Goal: Transaction & Acquisition: Purchase product/service

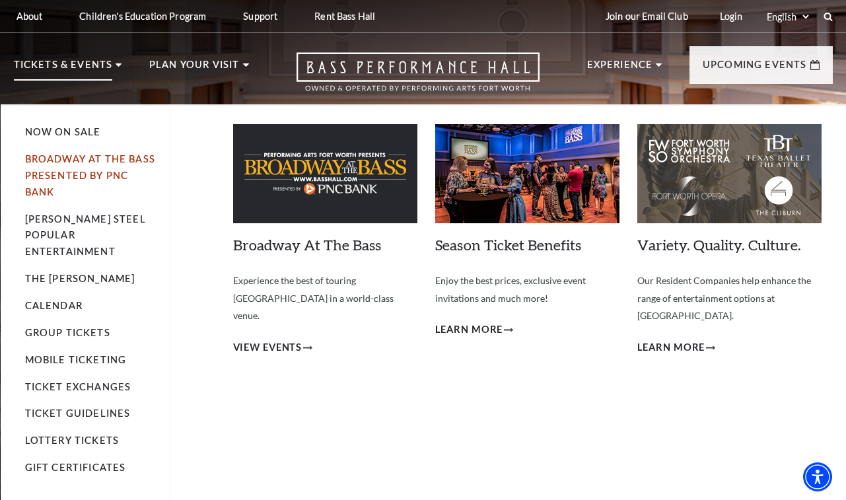
click at [75, 159] on link "Broadway At The Bass presented by PNC Bank" at bounding box center [90, 175] width 130 height 44
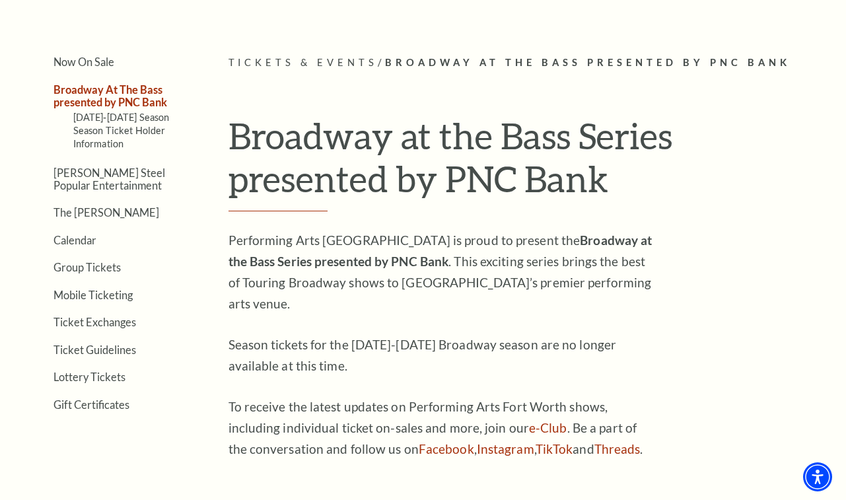
scroll to position [285, 0]
click at [115, 322] on link "Ticket Exchanges" at bounding box center [95, 321] width 83 height 13
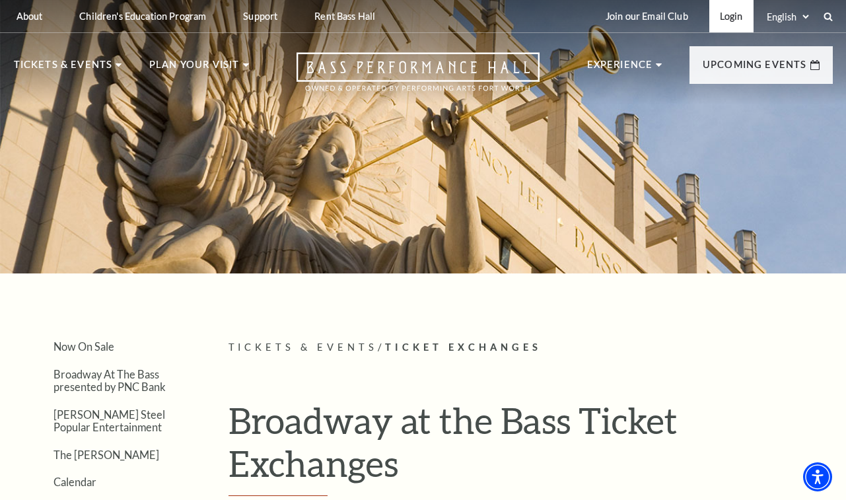
click at [733, 18] on link "Login" at bounding box center [732, 16] width 44 height 32
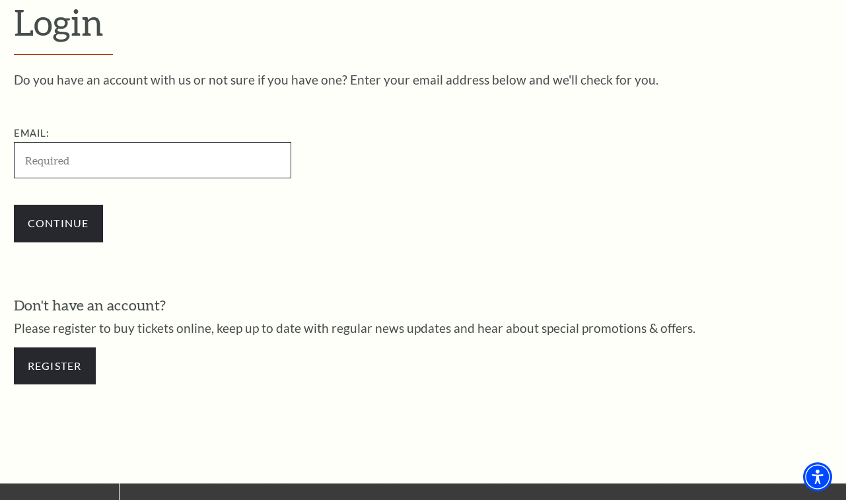
click at [134, 156] on input "Email:" at bounding box center [152, 160] width 277 height 36
type input "lglover@witchequipment.net"
click at [252, 254] on div "Do you have an account with us or not sure if you have one? Enter your email ad…" at bounding box center [423, 235] width 819 height 324
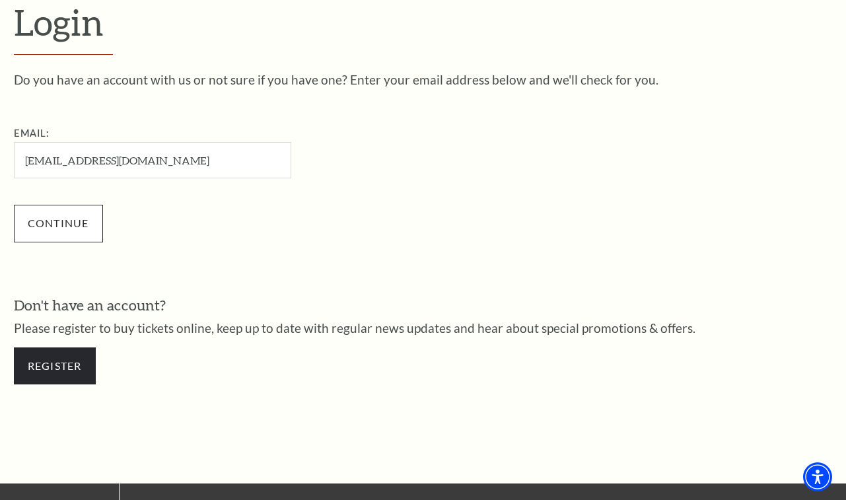
click at [79, 224] on input "Continue" at bounding box center [58, 223] width 89 height 37
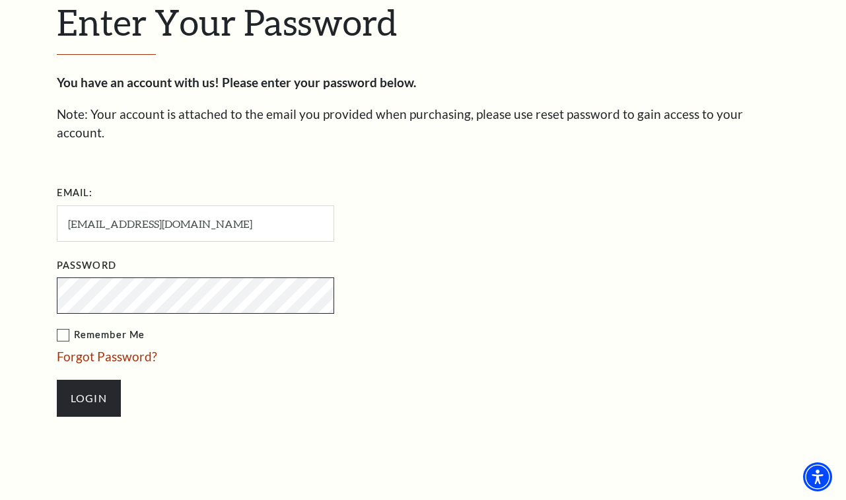
scroll to position [371, 0]
click at [89, 380] on input "Login" at bounding box center [89, 398] width 64 height 37
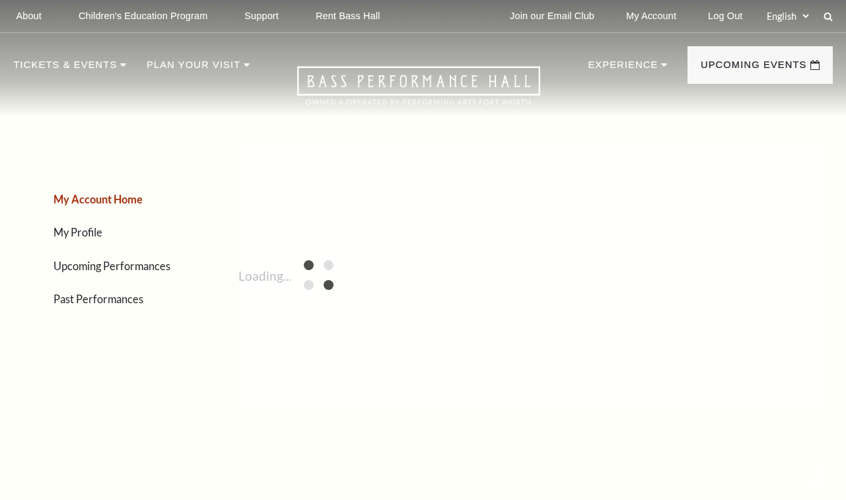
click at [104, 371] on div "My Account Home My Profile Upcoming Performances Past Performances" at bounding box center [101, 276] width 175 height 304
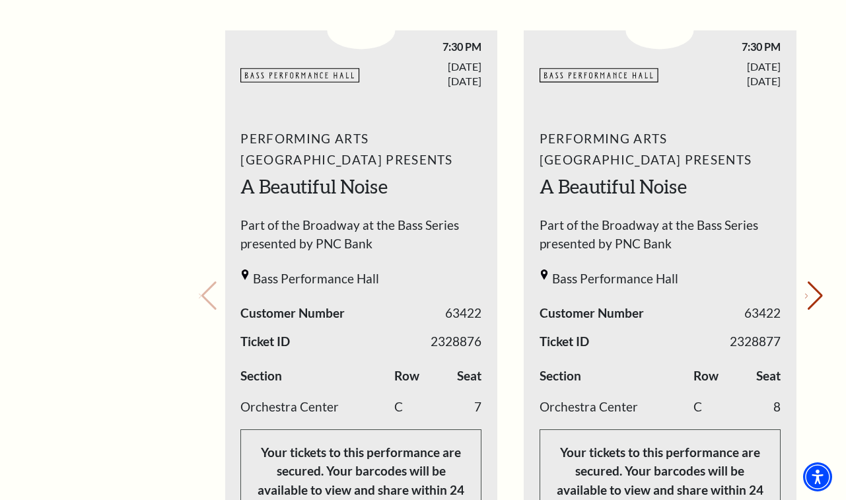
scroll to position [546, 0]
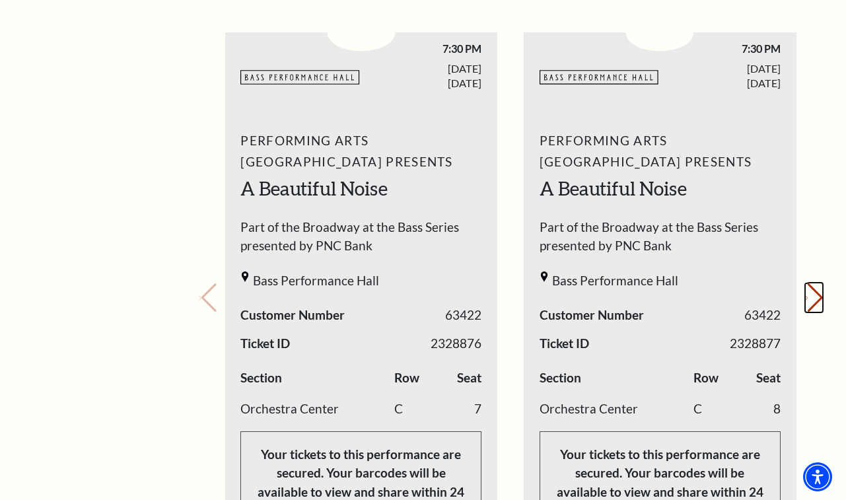
click at [809, 288] on button "Next slide." at bounding box center [814, 297] width 18 height 29
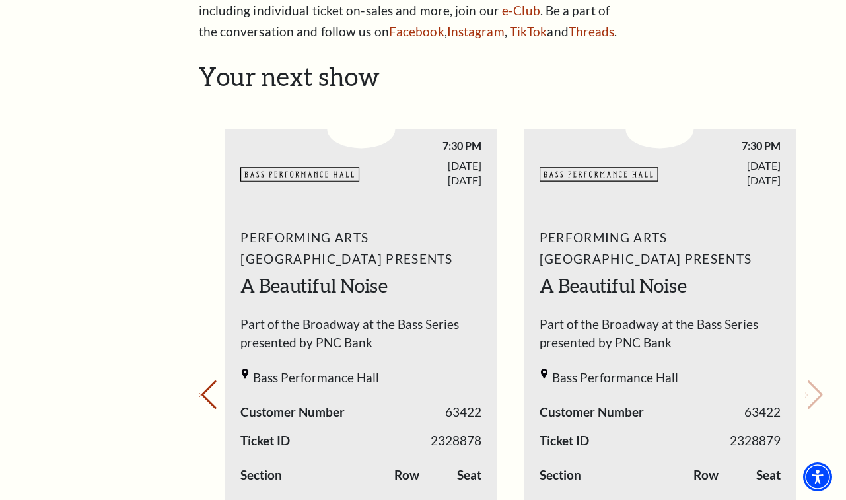
scroll to position [451, 0]
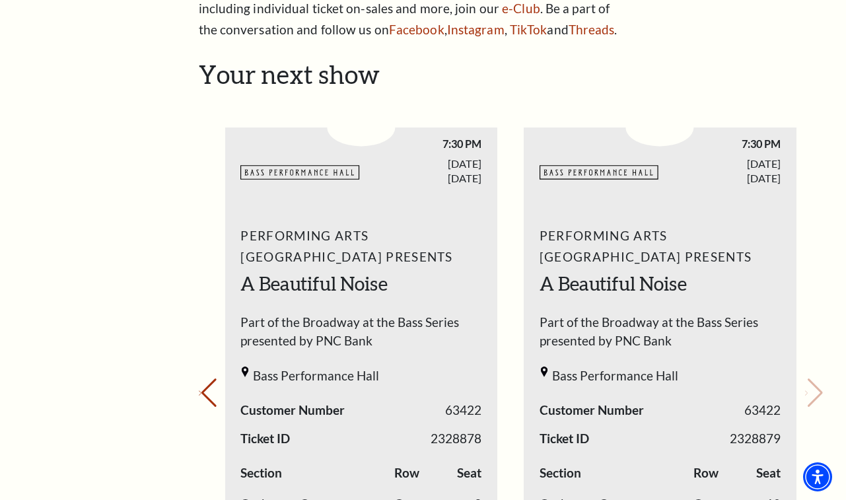
click at [338, 247] on span "Performing Arts Fort Worth Presents" at bounding box center [360, 246] width 241 height 42
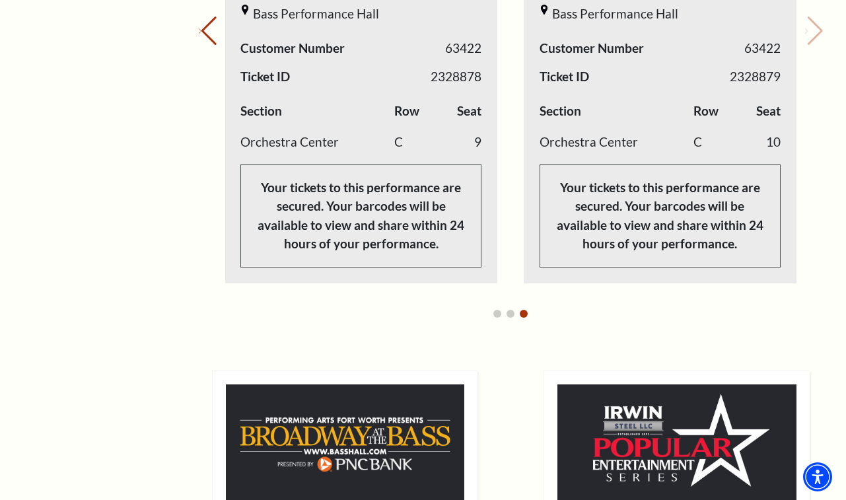
scroll to position [813, 0]
click at [362, 202] on p "Your tickets to this performance are secured. Your barcodes will be available t…" at bounding box center [360, 216] width 241 height 103
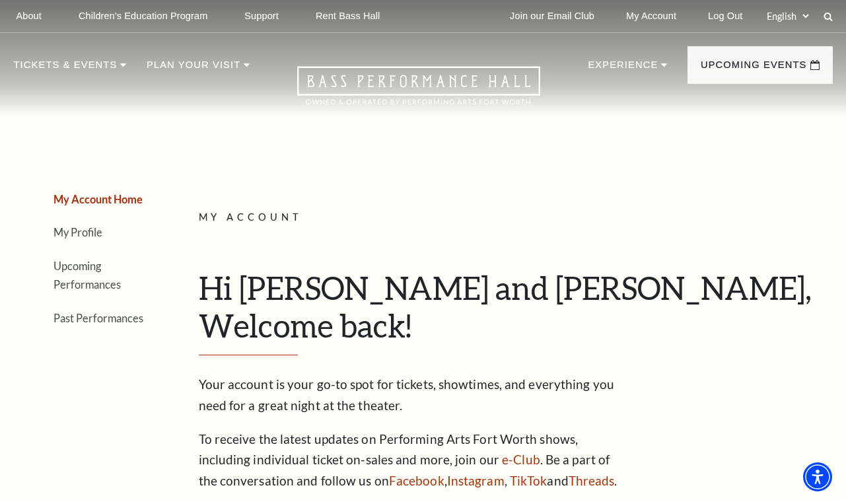
scroll to position [0, 0]
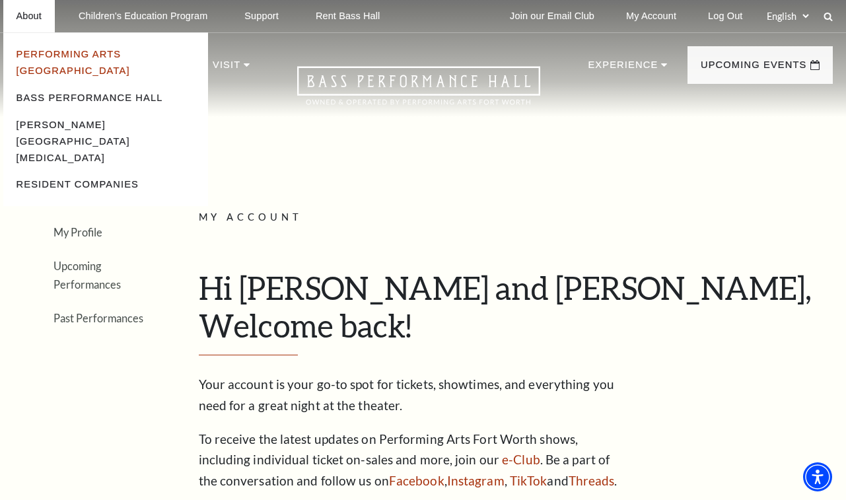
click at [75, 55] on link "Performing Arts [GEOGRAPHIC_DATA]" at bounding box center [74, 62] width 114 height 27
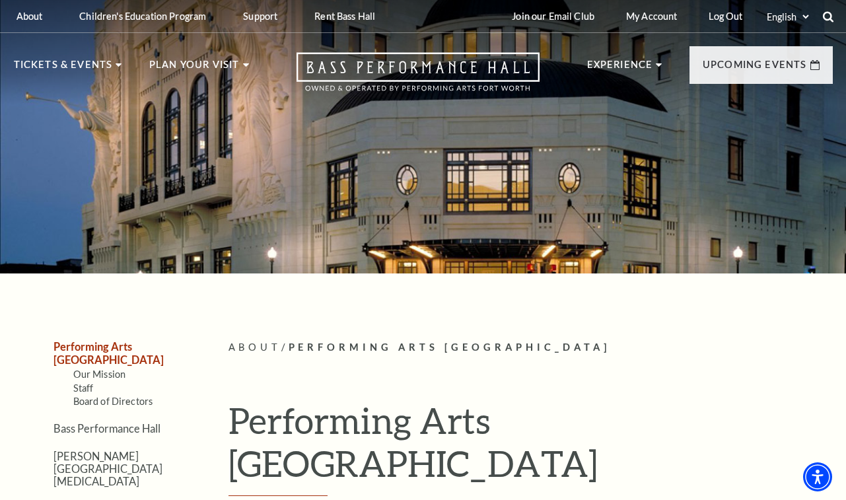
click at [827, 17] on icon at bounding box center [829, 17] width 12 height 12
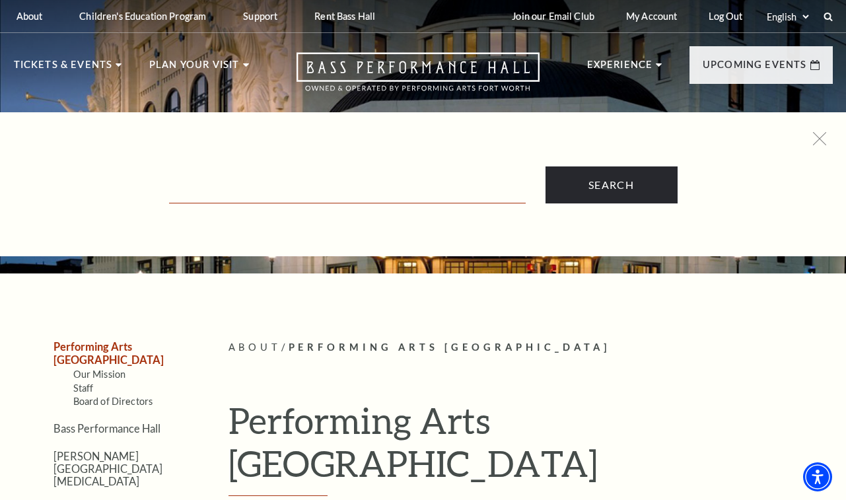
click at [319, 192] on input "Text field" at bounding box center [347, 189] width 357 height 27
type input "seating"
click at [611, 185] on input "Search" at bounding box center [612, 184] width 132 height 37
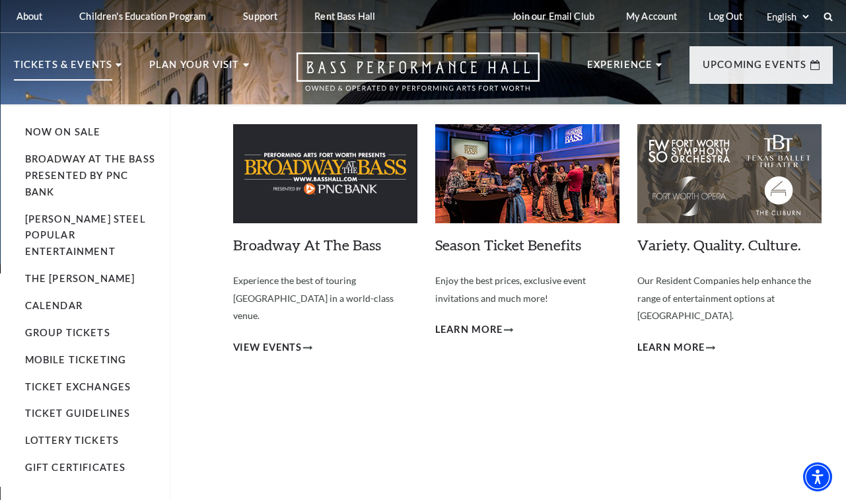
scroll to position [0, 1]
click at [61, 70] on p "Tickets & Events" at bounding box center [63, 69] width 99 height 24
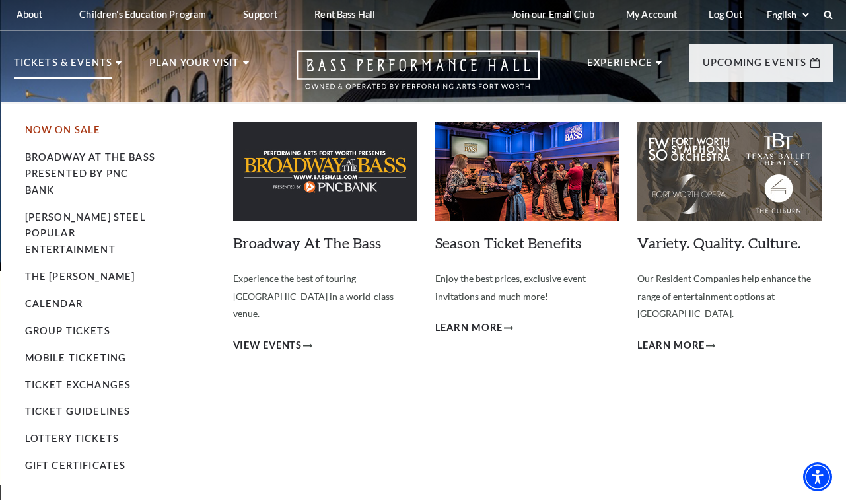
click at [67, 129] on link "Now On Sale" at bounding box center [63, 129] width 76 height 11
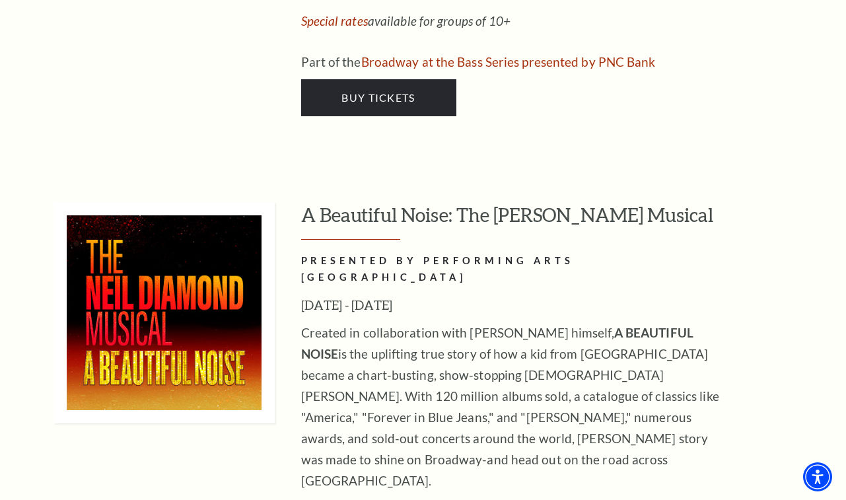
scroll to position [2421, 0]
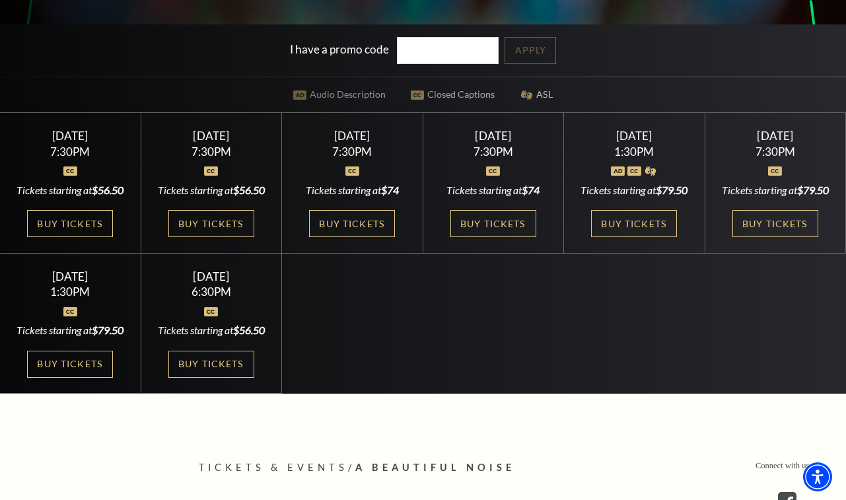
scroll to position [370, 0]
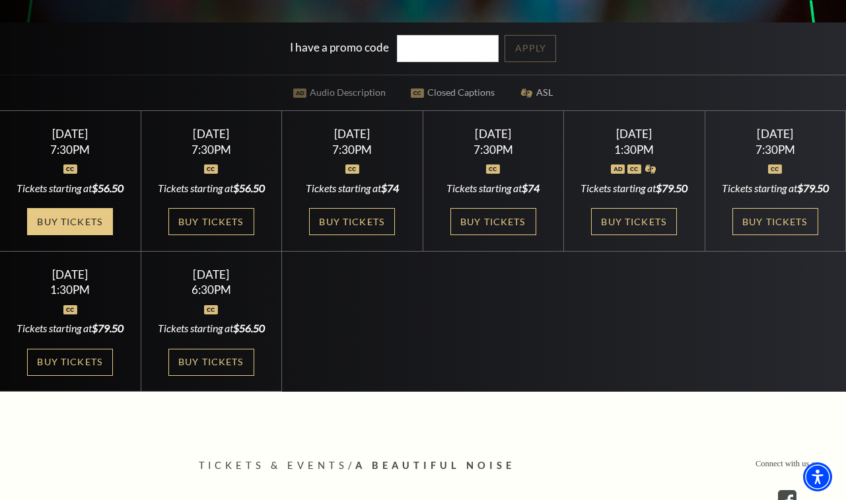
click at [71, 230] on link "Buy Tickets" at bounding box center [70, 221] width 86 height 27
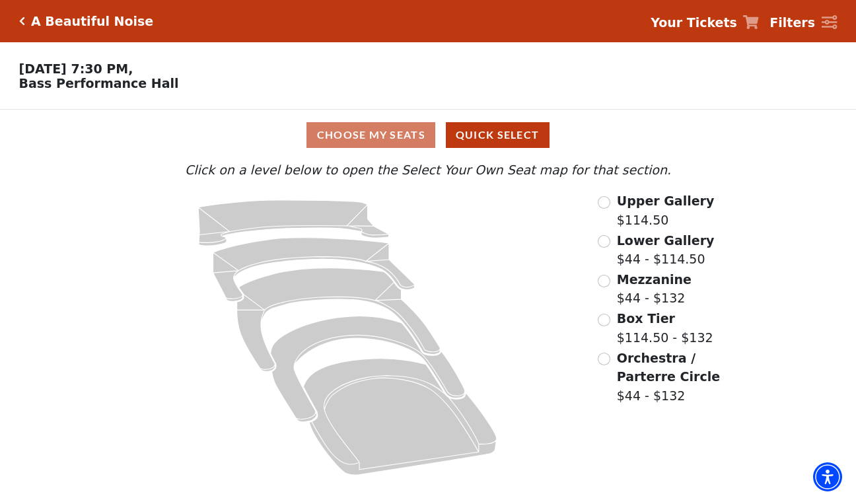
click at [608, 316] on input "Box Tier$114.50 - $132\a" at bounding box center [604, 320] width 13 height 13
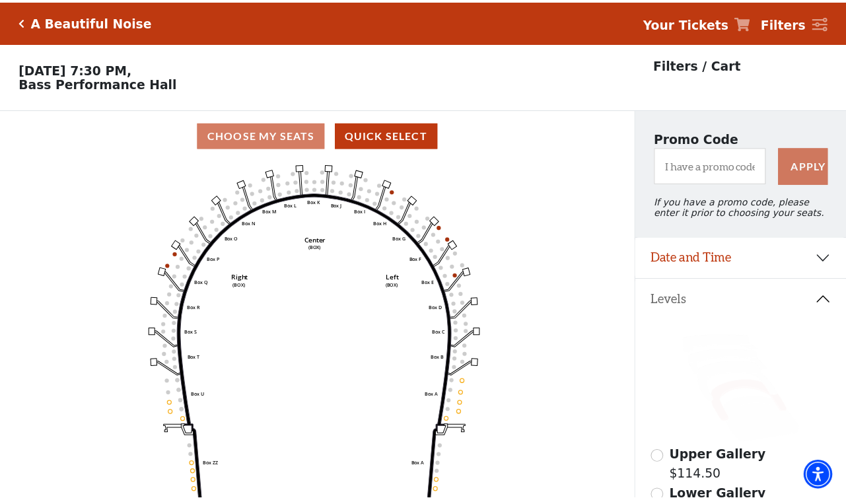
scroll to position [61, 0]
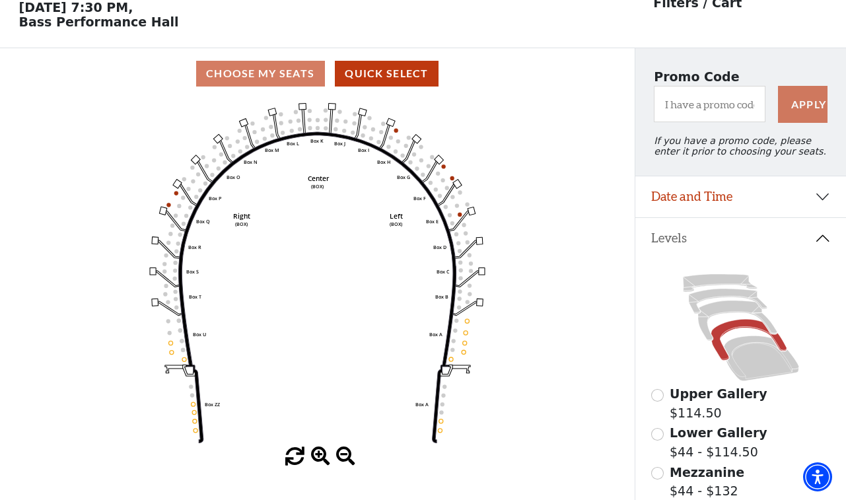
click at [658, 438] on input "Lower Gallery$44 - $114.50\a" at bounding box center [657, 434] width 13 height 13
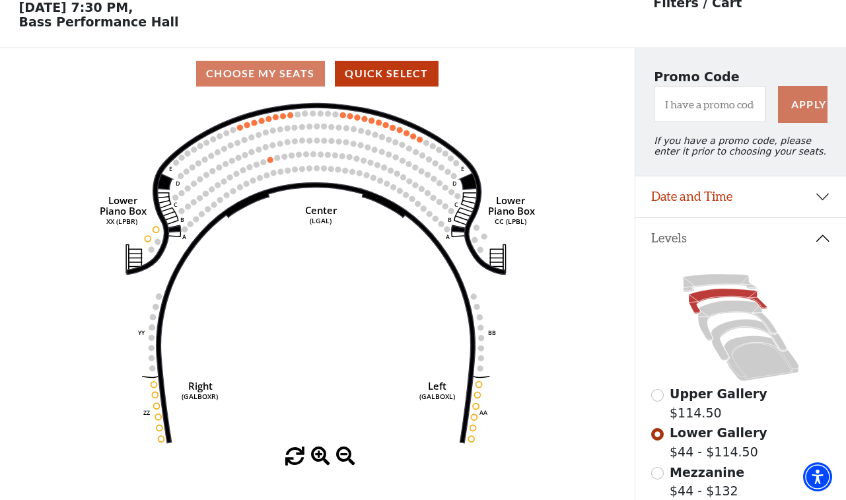
click at [659, 396] on input "Upper Gallery$114.50\a" at bounding box center [657, 395] width 13 height 13
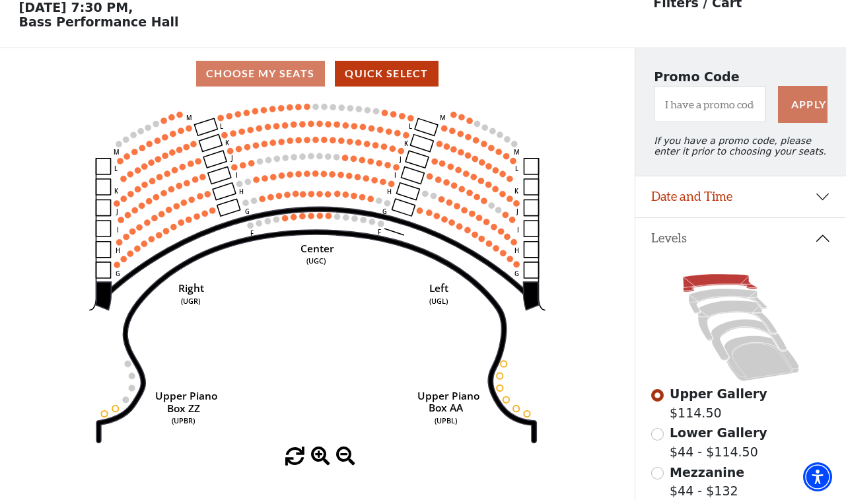
click at [663, 435] on input "Lower Gallery$44 - $114.50\a" at bounding box center [657, 434] width 13 height 13
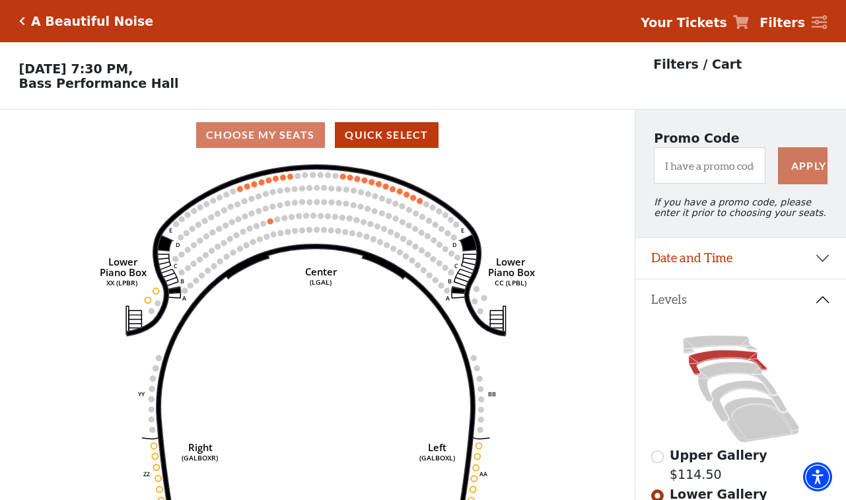
scroll to position [0, 0]
click at [18, 20] on div "A Beautiful Noise Your Tickets Filters" at bounding box center [423, 21] width 846 height 42
click at [21, 22] on icon "Click here to go back to filters" at bounding box center [22, 21] width 6 height 9
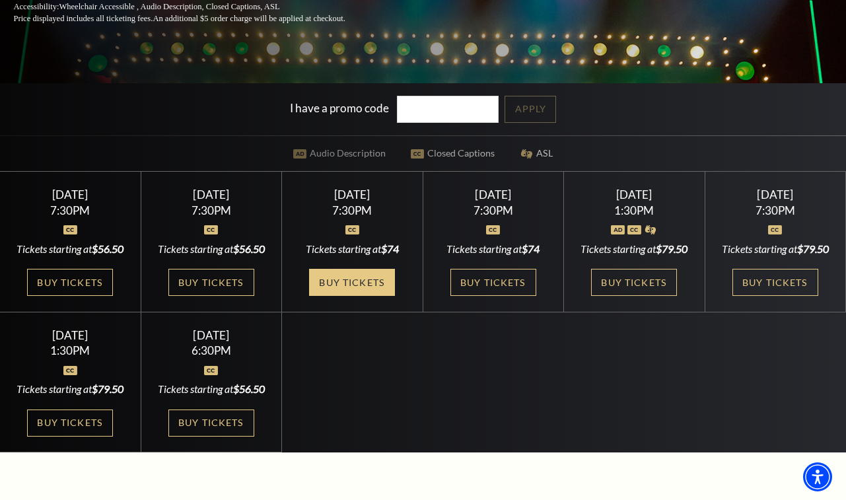
scroll to position [310, 0]
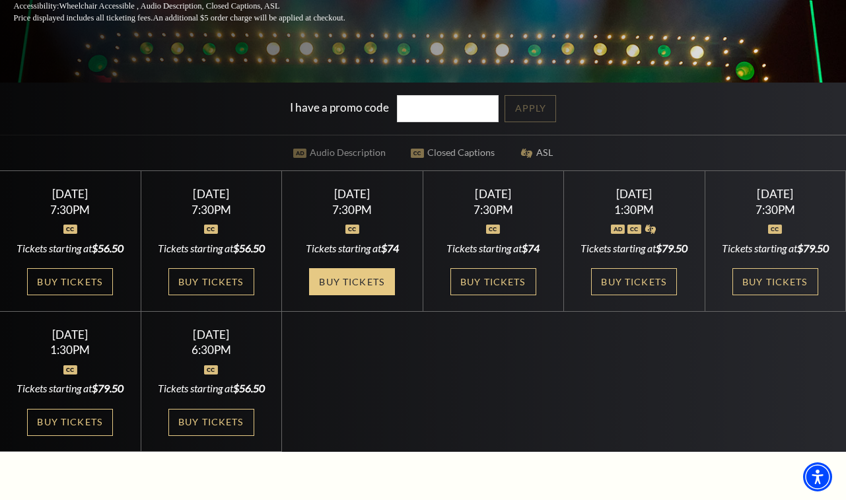
click at [366, 279] on link "Buy Tickets" at bounding box center [352, 281] width 86 height 27
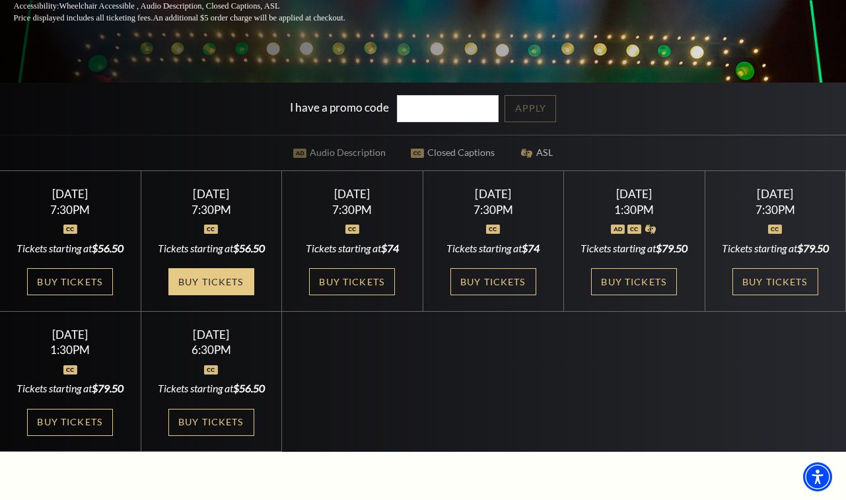
click at [219, 295] on link "Buy Tickets" at bounding box center [211, 281] width 86 height 27
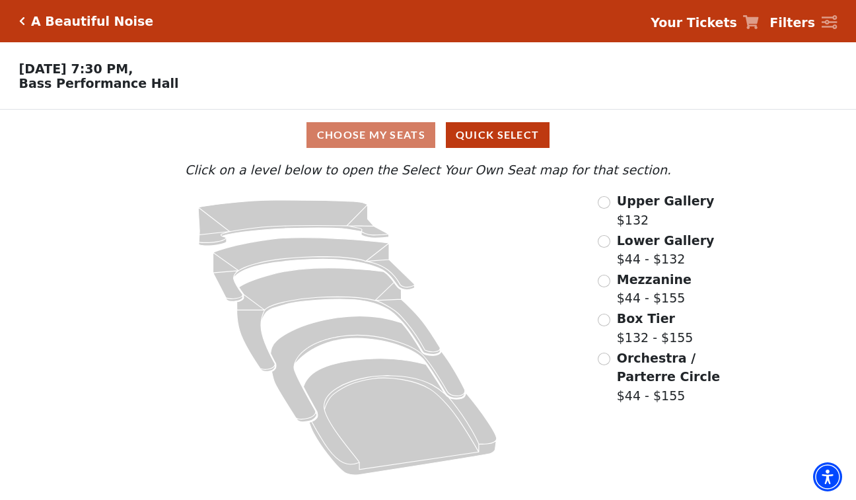
click at [609, 357] on input "Orchestra / Parterre Circle$44 - $155\a" at bounding box center [604, 359] width 13 height 13
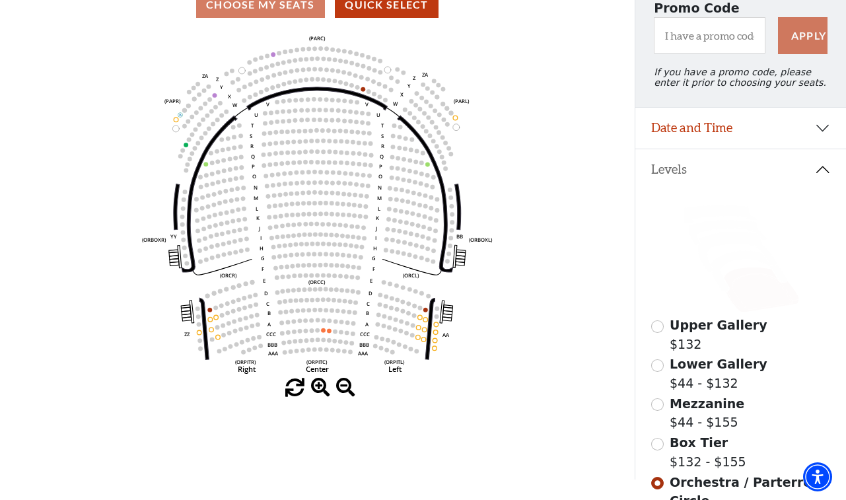
scroll to position [131, 0]
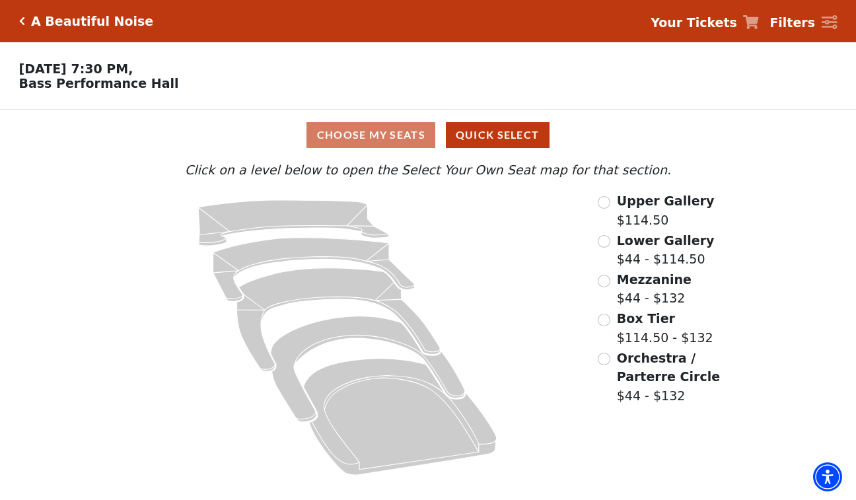
click at [607, 357] on input "Orchestra / Parterre Circle$44 - $132\a" at bounding box center [604, 359] width 13 height 13
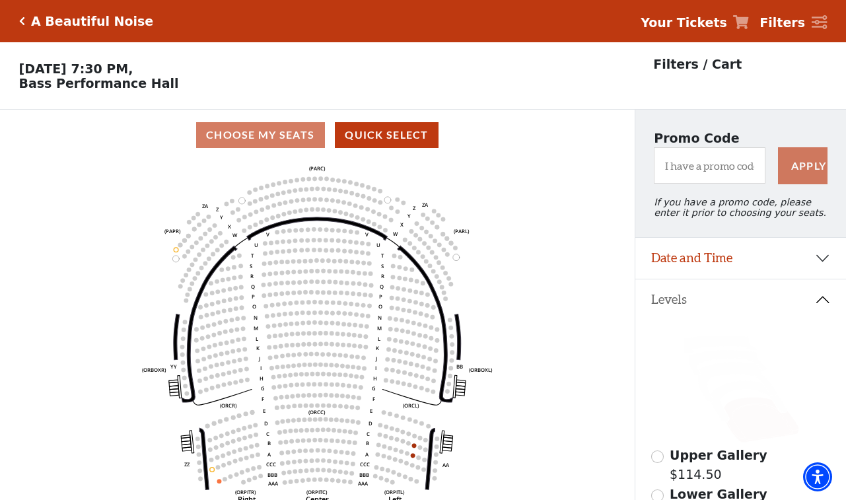
click at [25, 22] on div "A Beautiful Noise" at bounding box center [89, 21] width 129 height 15
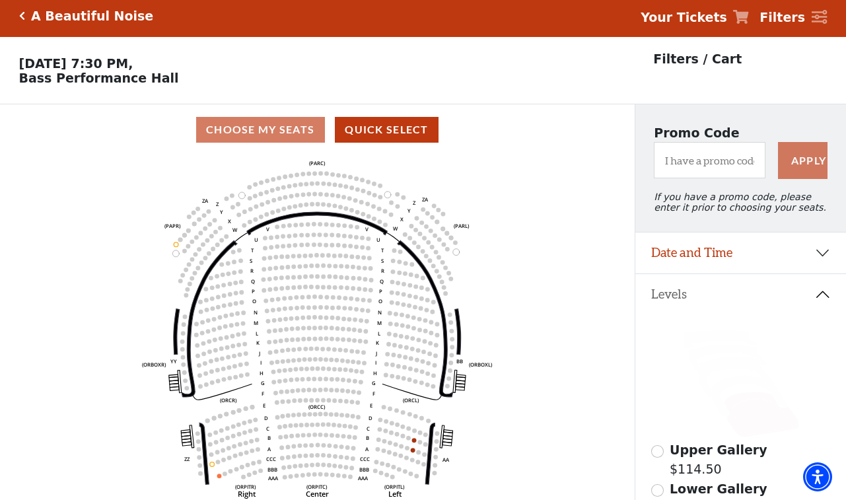
scroll to position [9, 1]
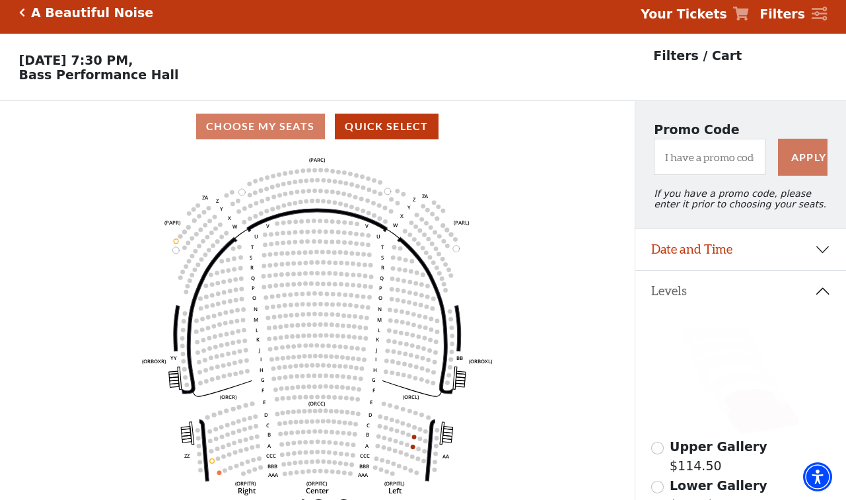
click at [20, 13] on icon "Click here to go back to filters" at bounding box center [22, 12] width 6 height 9
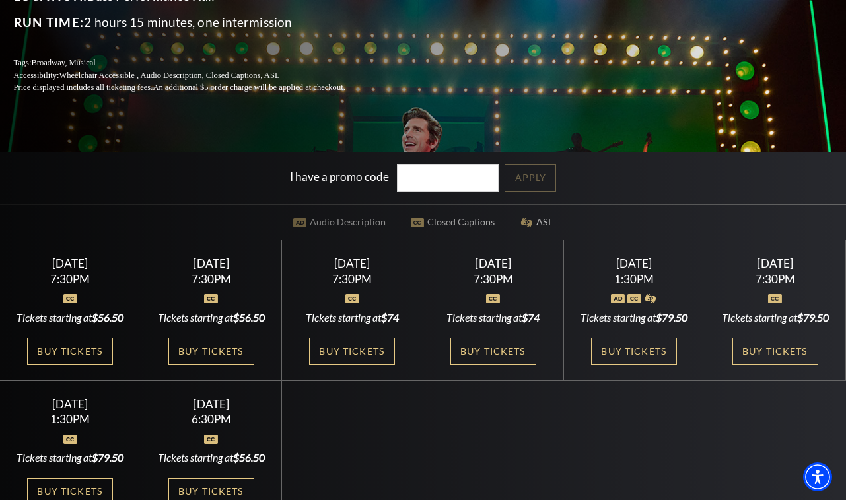
scroll to position [240, 0]
click at [76, 361] on link "Buy Tickets" at bounding box center [70, 351] width 86 height 27
click at [59, 365] on link "Buy Tickets" at bounding box center [70, 351] width 86 height 27
click at [61, 365] on link "Buy Tickets" at bounding box center [70, 351] width 86 height 27
click at [211, 365] on link "Buy Tickets" at bounding box center [211, 351] width 86 height 27
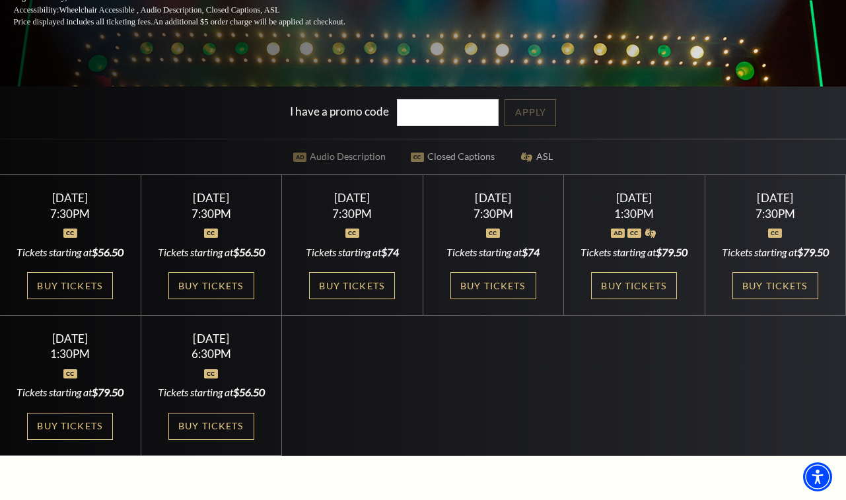
scroll to position [311, 0]
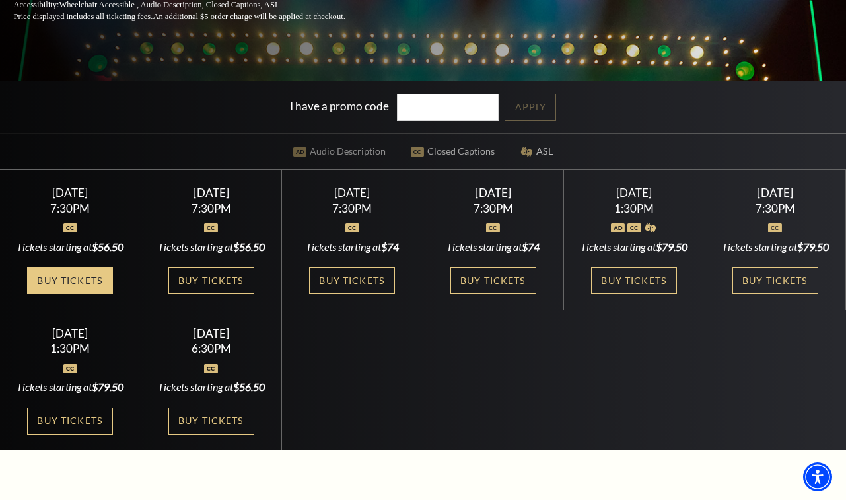
click at [59, 294] on link "Buy Tickets" at bounding box center [70, 280] width 86 height 27
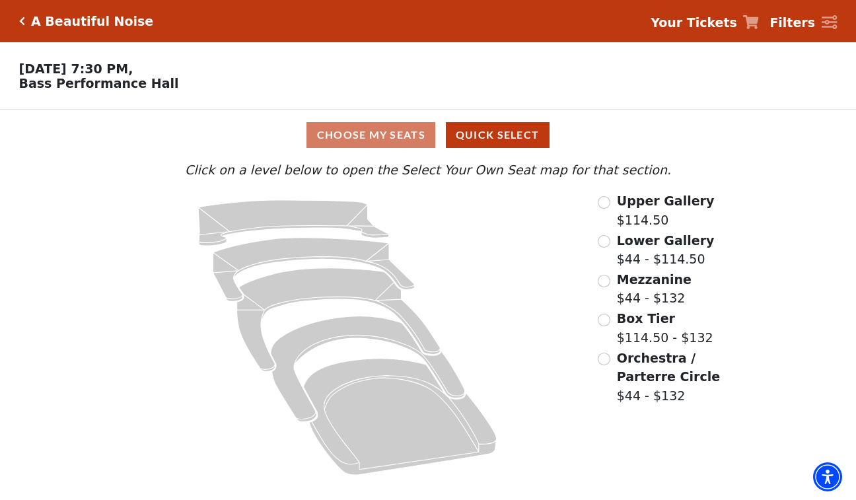
click at [609, 321] on input "Box Tier$114.50 - $132\a" at bounding box center [604, 320] width 13 height 13
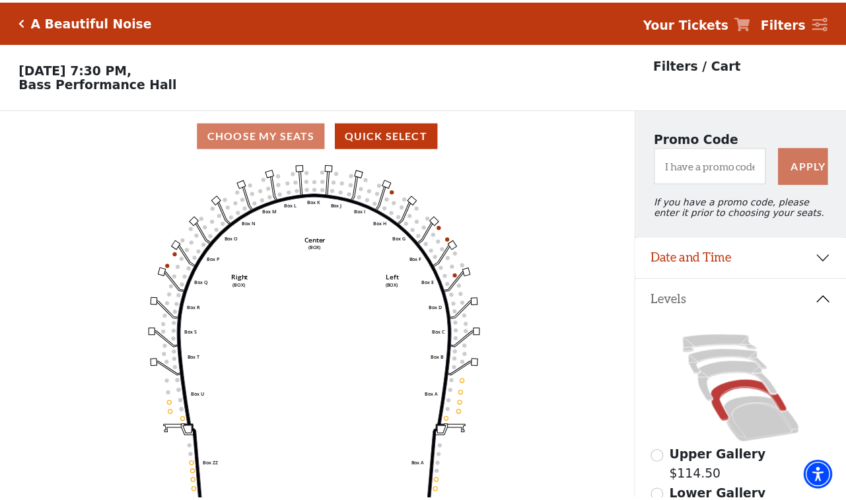
scroll to position [61, 0]
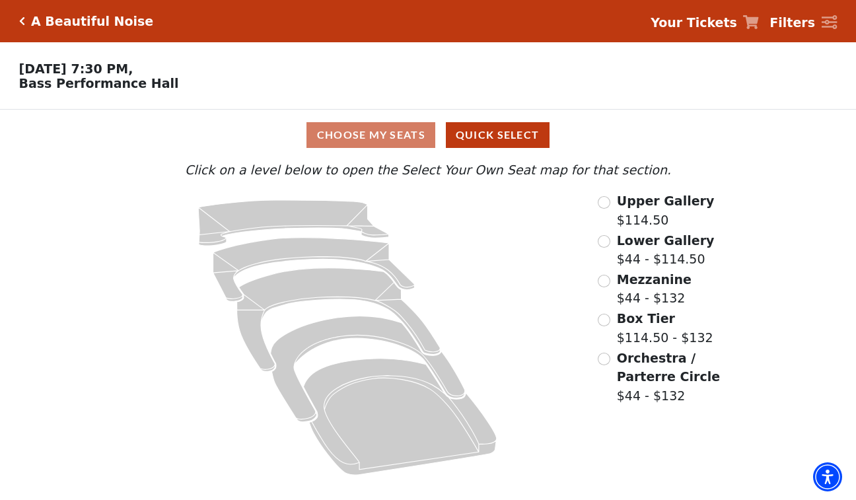
click at [607, 280] on input "Mezzanine$44 - $132\a" at bounding box center [604, 281] width 13 height 13
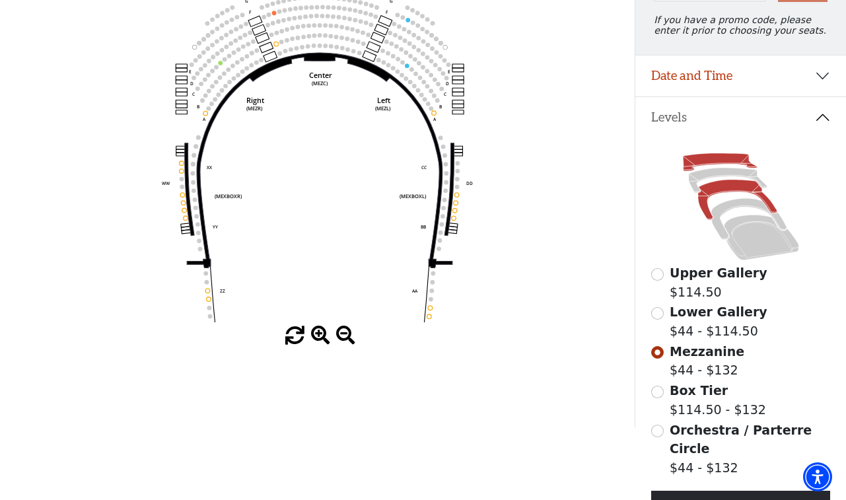
scroll to position [183, 0]
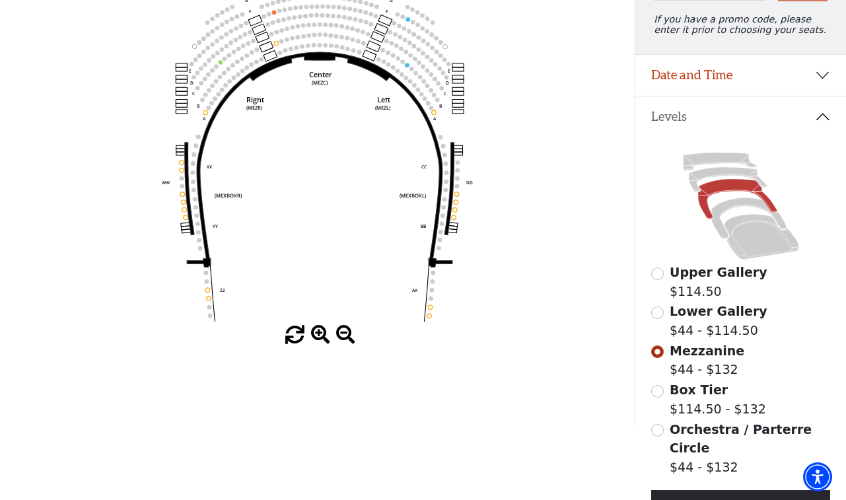
click at [659, 313] on input "Lower Gallery$44 - $114.50\a" at bounding box center [657, 313] width 13 height 13
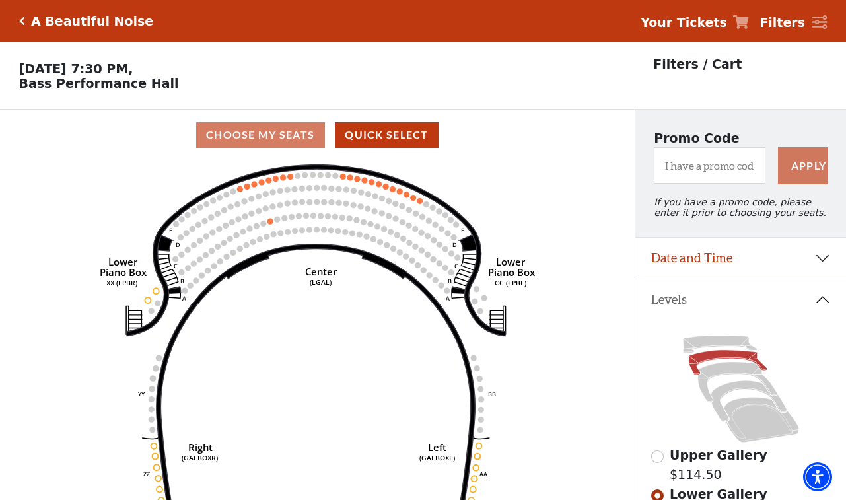
scroll to position [0, 0]
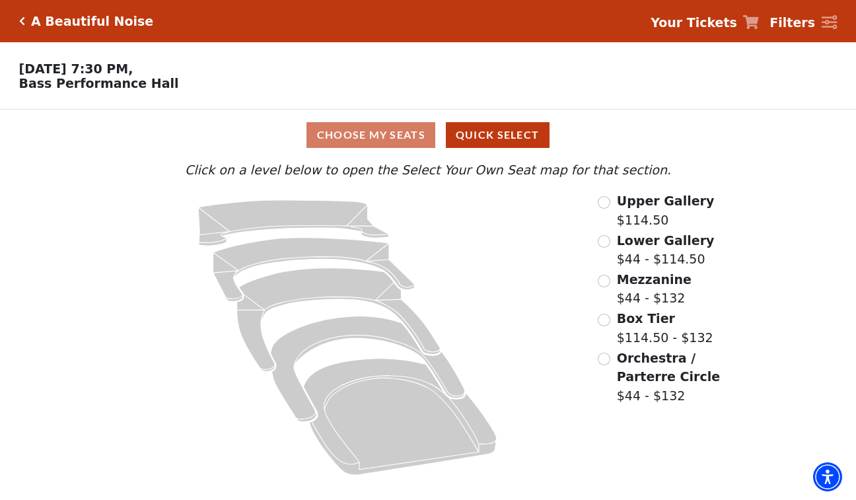
click at [608, 315] on input "Box Tier$114.50 - $132\a" at bounding box center [604, 320] width 13 height 13
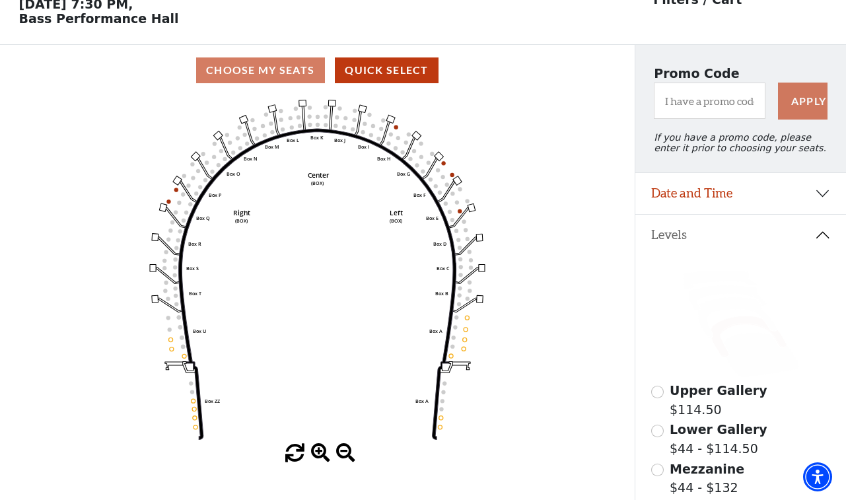
scroll to position [61, 0]
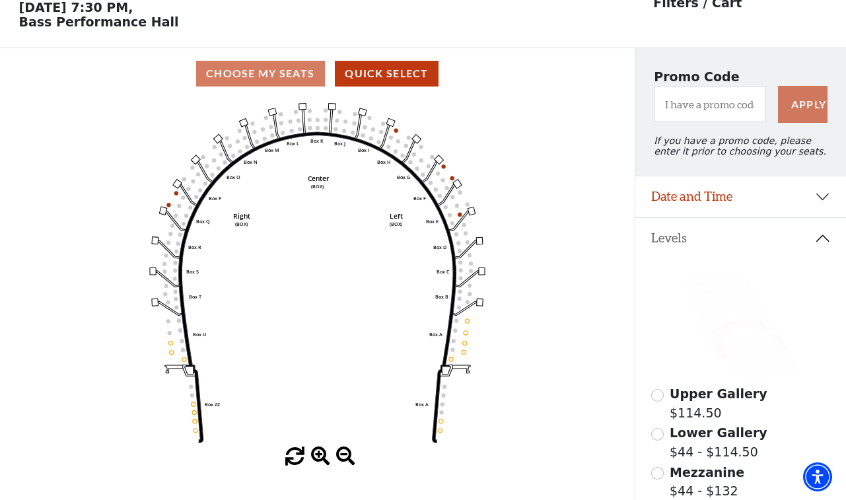
click at [663, 476] on div "Mezzanine $44 - $132" at bounding box center [741, 482] width 180 height 38
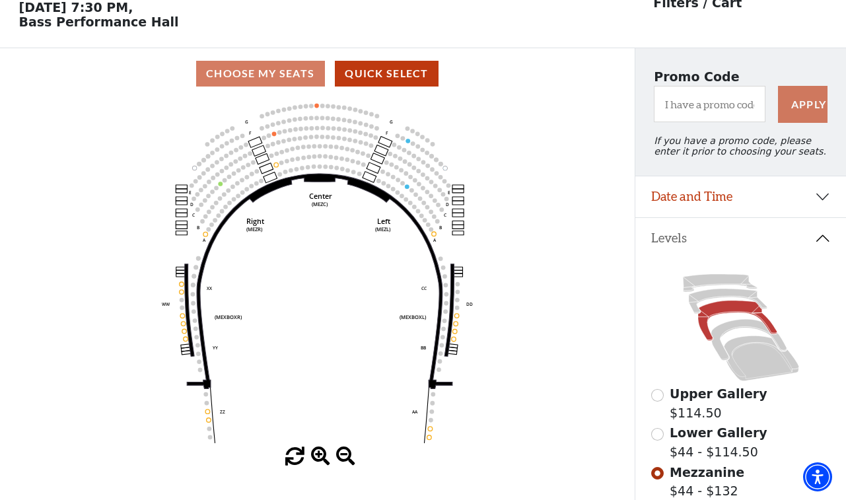
click at [661, 436] on input "Lower Gallery$44 - $114.50\a" at bounding box center [657, 434] width 13 height 13
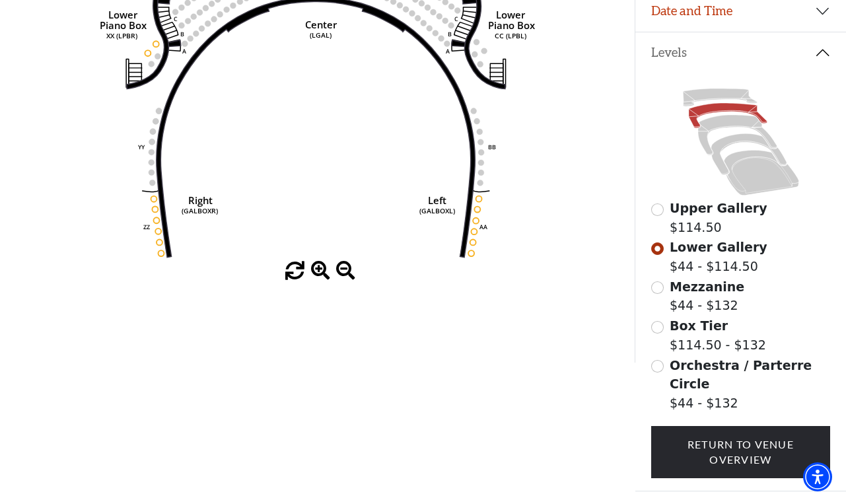
scroll to position [249, 0]
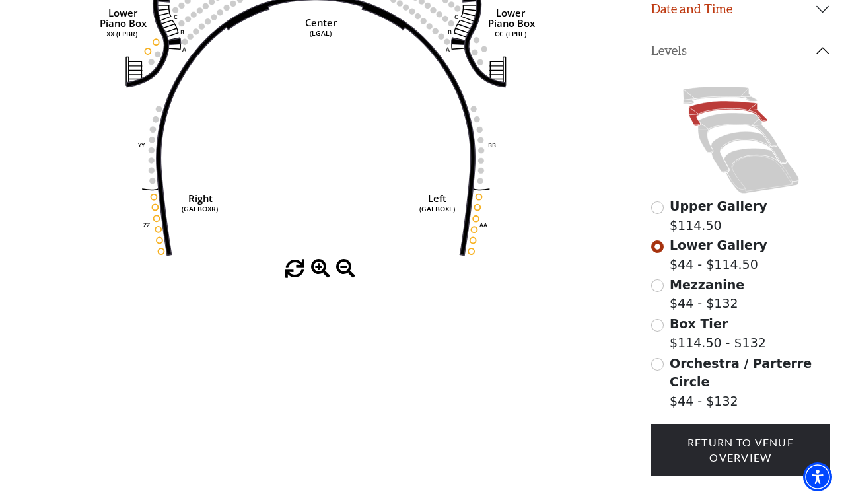
click at [660, 325] on input "Box Tier$114.50 - $132\a" at bounding box center [657, 325] width 13 height 13
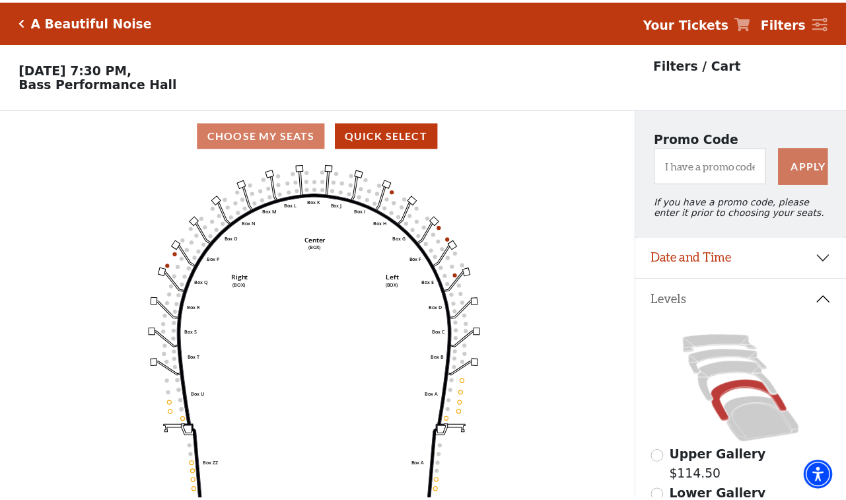
scroll to position [61, 0]
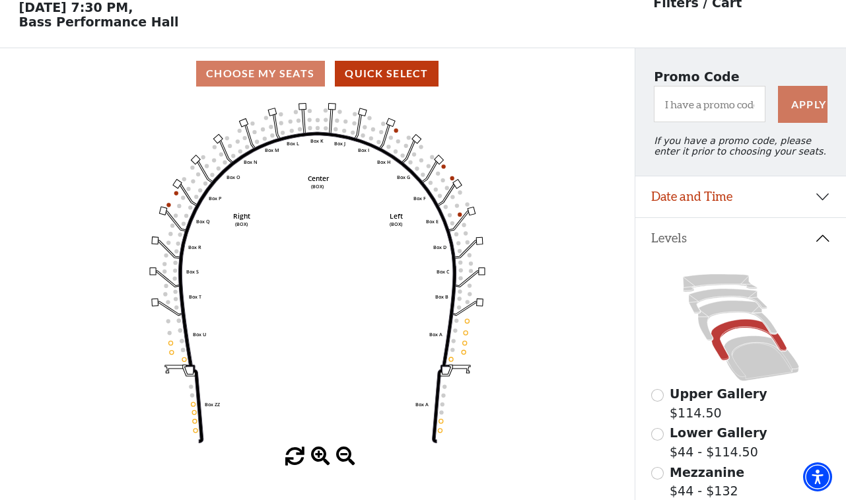
click at [658, 438] on input "Lower Gallery$44 - $114.50\a" at bounding box center [657, 434] width 13 height 13
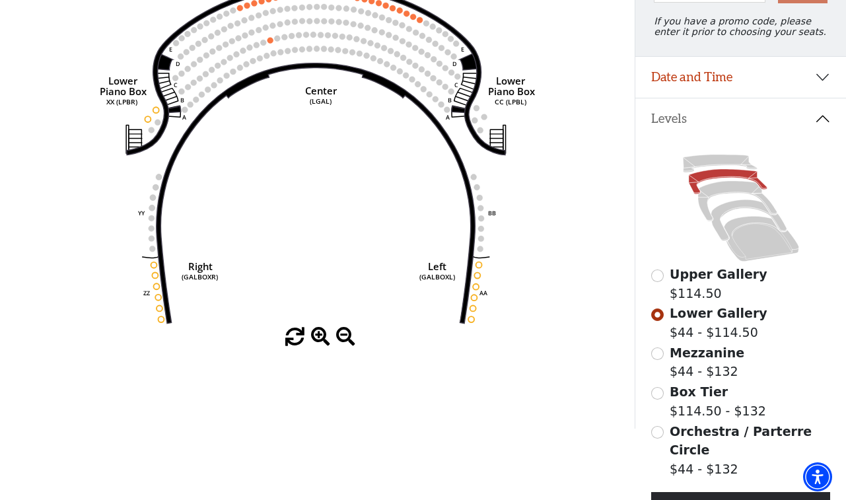
scroll to position [182, 0]
click at [665, 390] on div "Box Tier $114.50 - $132" at bounding box center [741, 401] width 180 height 38
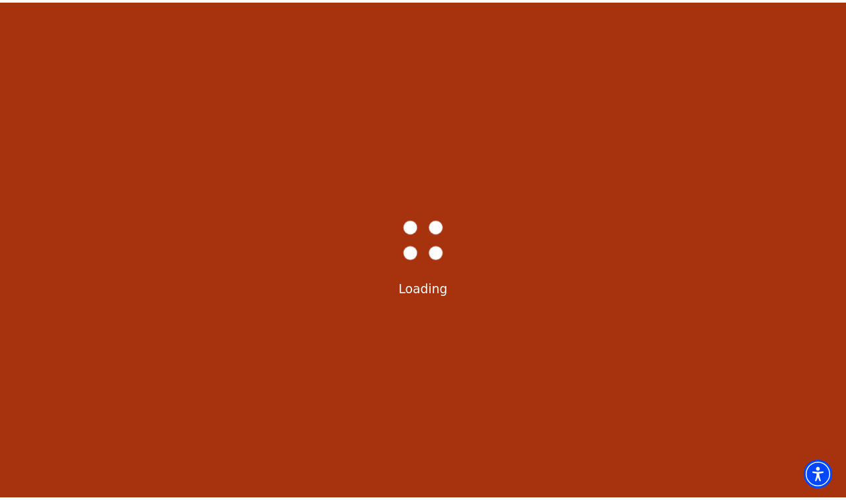
scroll to position [61, 0]
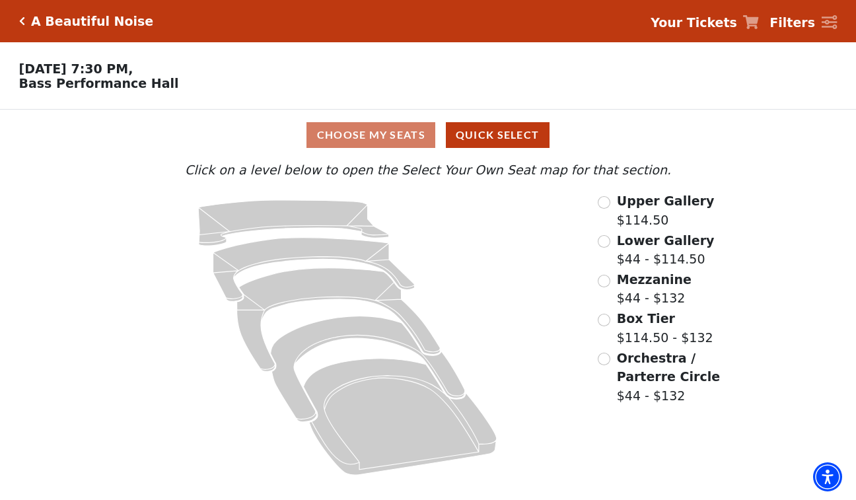
click at [609, 359] on input "Orchestra / Parterre Circle$44 - $132\a" at bounding box center [604, 359] width 13 height 13
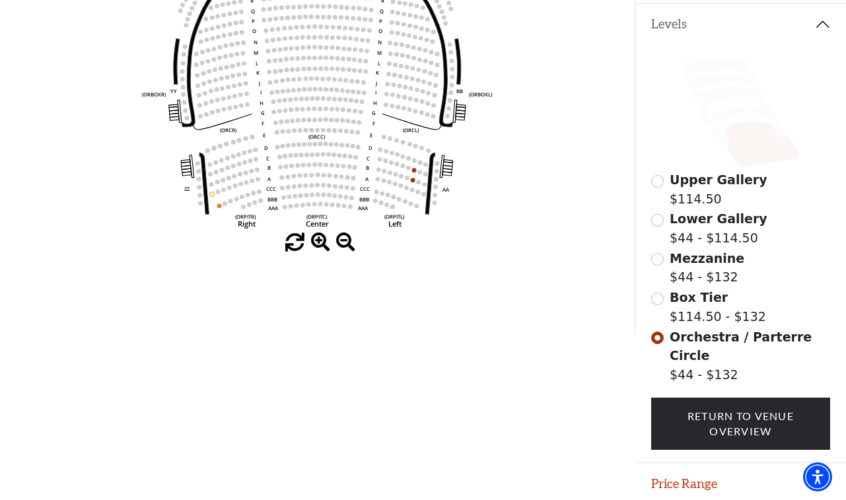
scroll to position [277, 0]
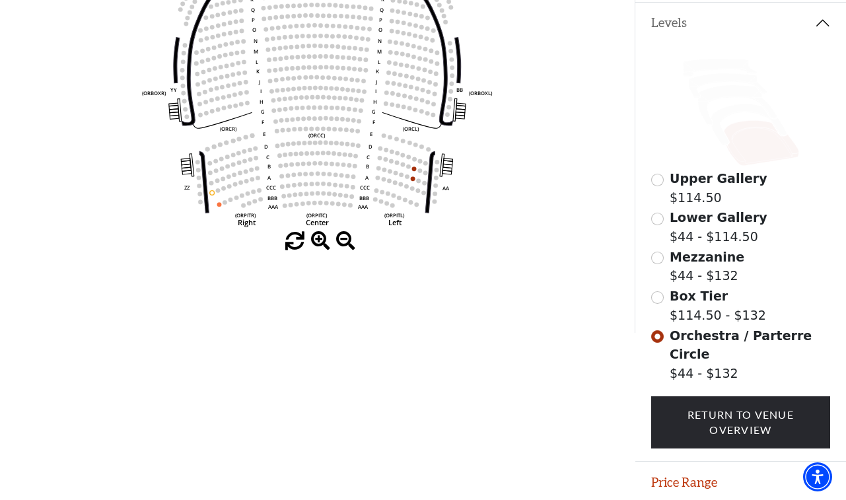
click at [658, 295] on input "Box Tier$114.50 - $132\a" at bounding box center [657, 297] width 13 height 13
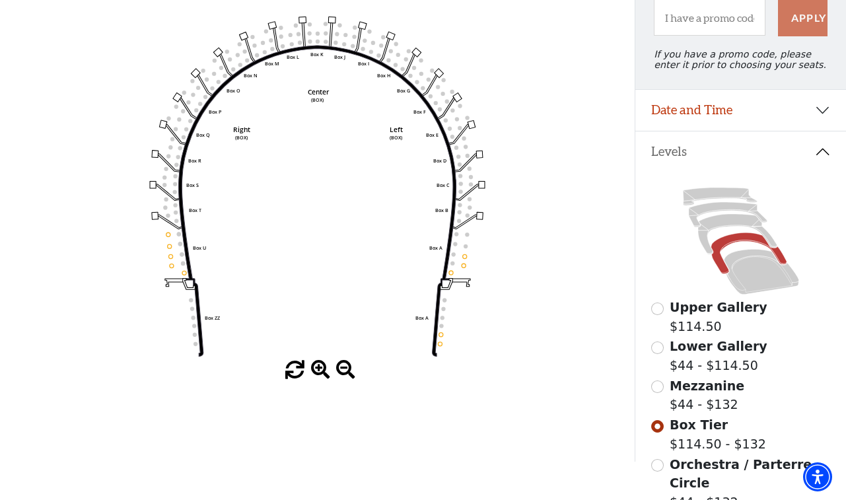
scroll to position [150, 0]
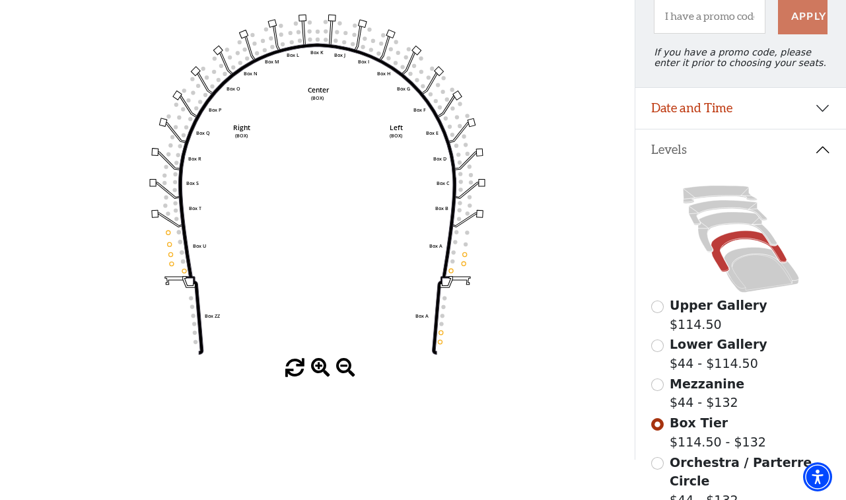
click at [658, 388] on input "Mezzanine$44 - $132\a" at bounding box center [657, 385] width 13 height 13
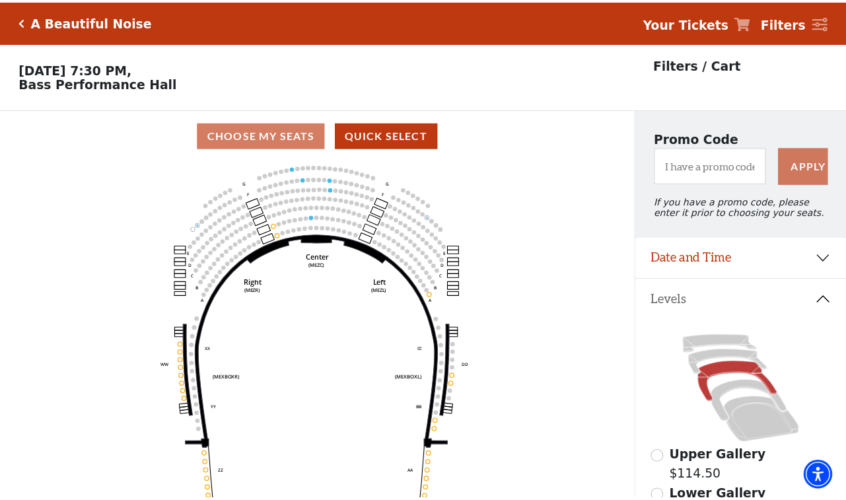
scroll to position [61, 0]
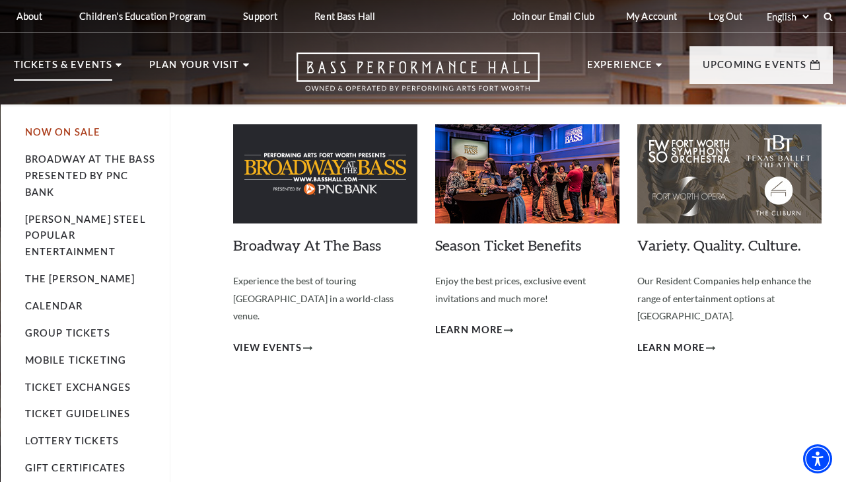
click at [55, 130] on link "Now On Sale" at bounding box center [63, 131] width 76 height 11
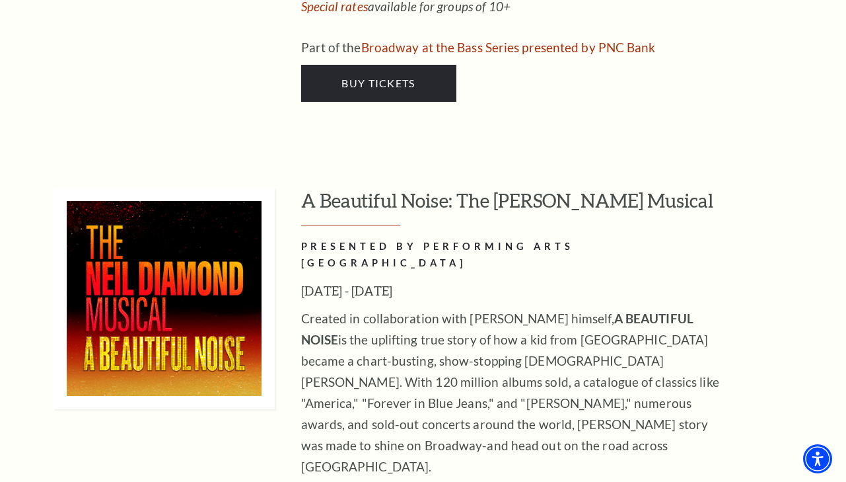
scroll to position [2440, 0]
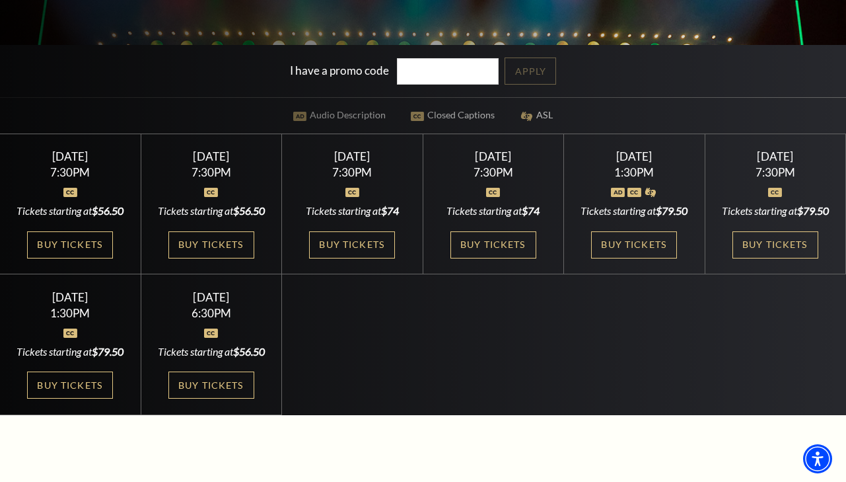
scroll to position [334, 0]
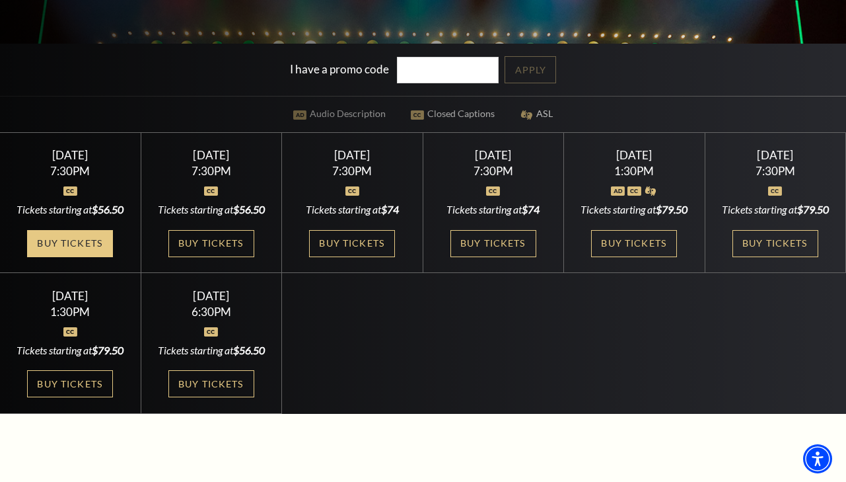
click at [71, 257] on link "Buy Tickets" at bounding box center [70, 243] width 86 height 27
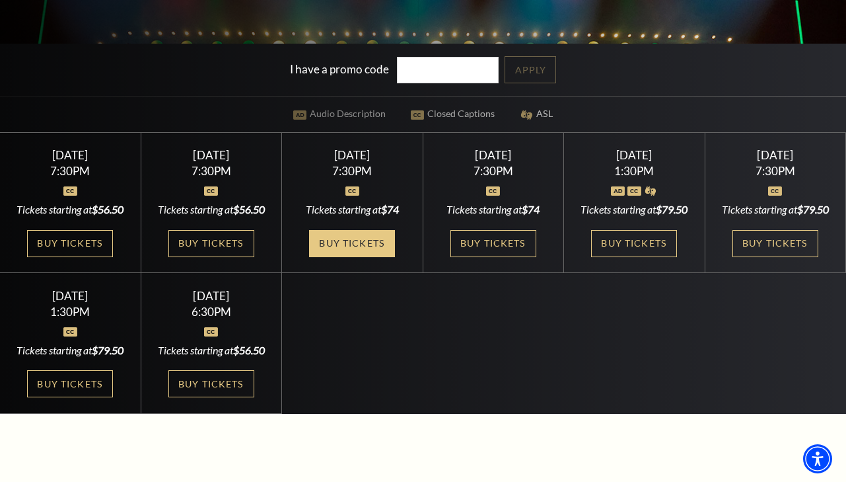
click at [361, 240] on link "Buy Tickets" at bounding box center [352, 243] width 86 height 27
click at [71, 182] on div at bounding box center [70, 182] width 109 height 13
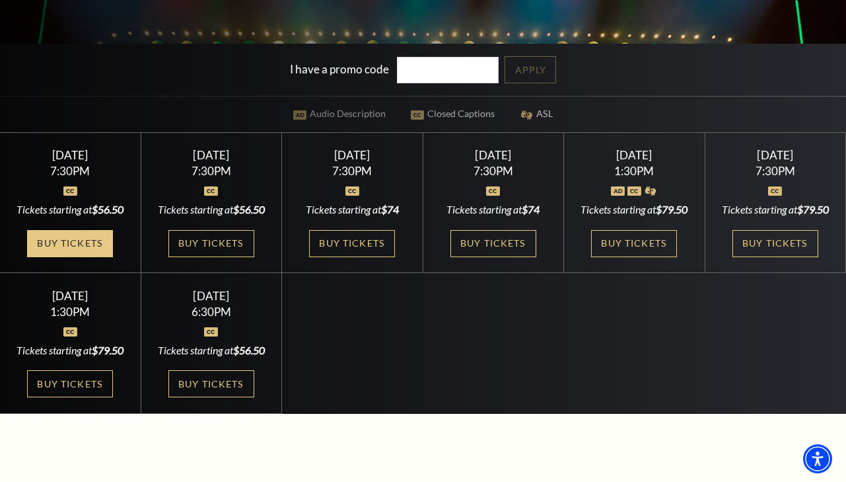
click at [83, 257] on link "Buy Tickets" at bounding box center [70, 243] width 86 height 27
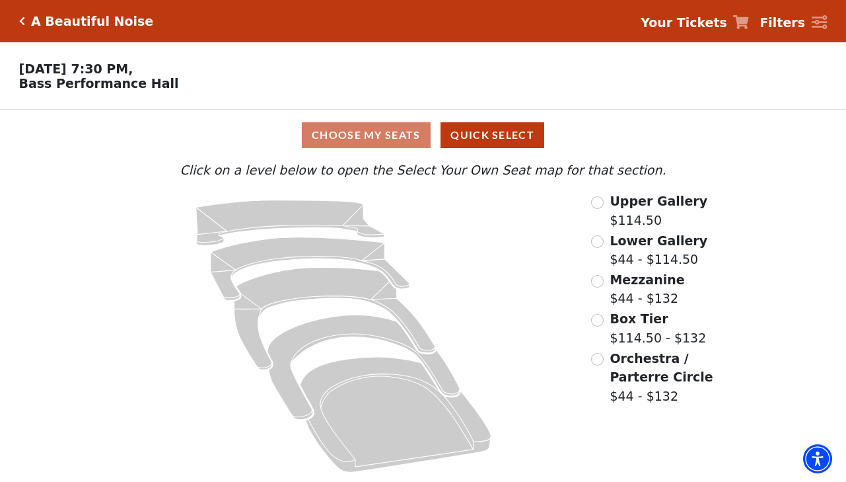
click at [622, 359] on span "Orchestra / Parterre Circle" at bounding box center [661, 368] width 103 height 34
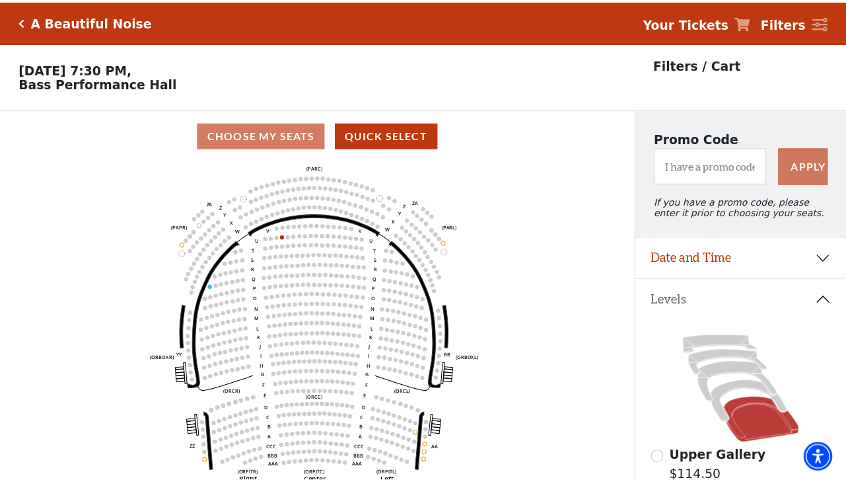
scroll to position [61, 0]
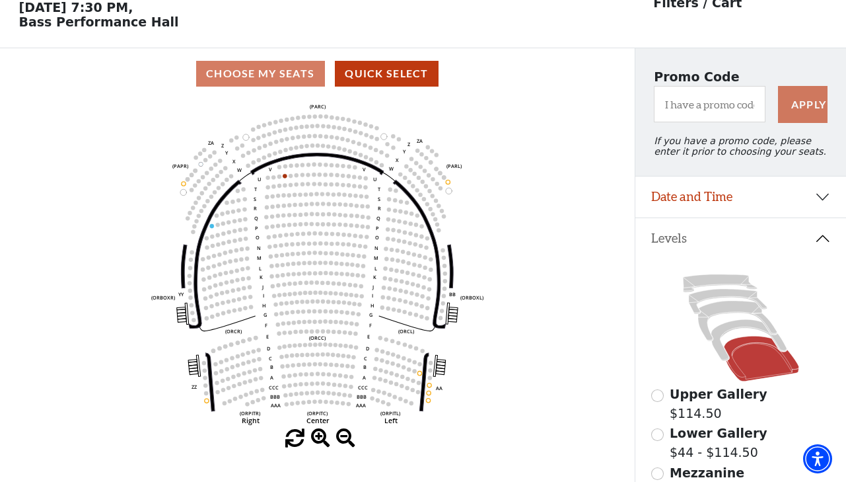
click at [324, 383] on circle at bounding box center [323, 383] width 4 height 4
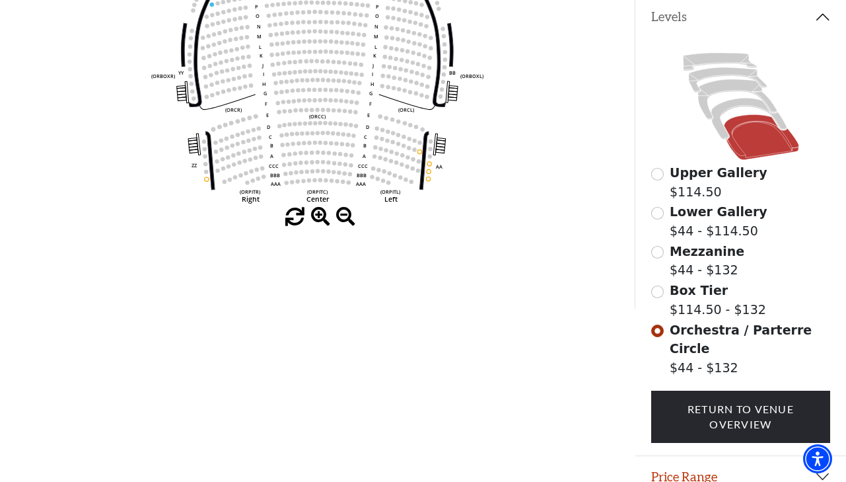
scroll to position [283, 1]
click at [660, 291] on input "Box Tier$114.50 - $132\a" at bounding box center [657, 291] width 13 height 13
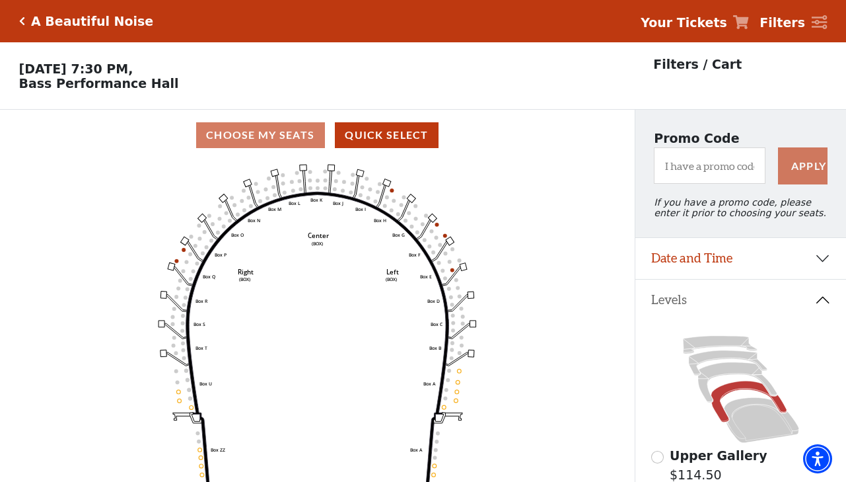
scroll to position [0, 0]
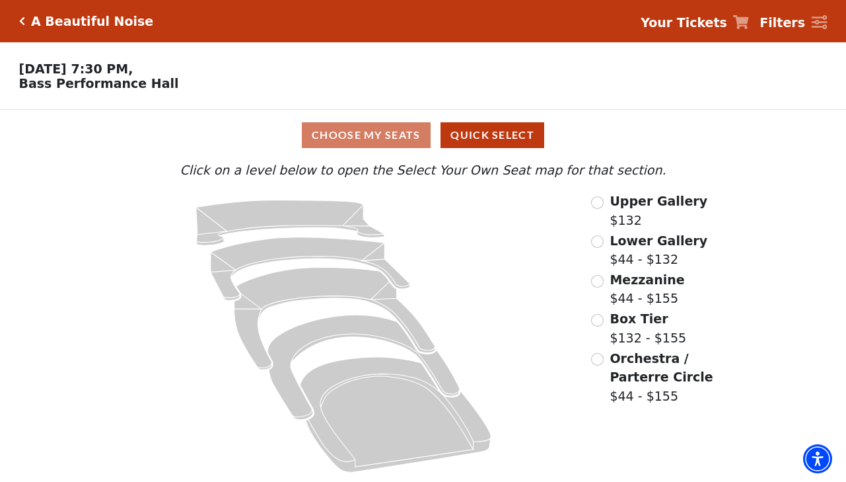
click at [603, 357] on input "Orchestra / Parterre Circle$44 - $155\a" at bounding box center [597, 359] width 13 height 13
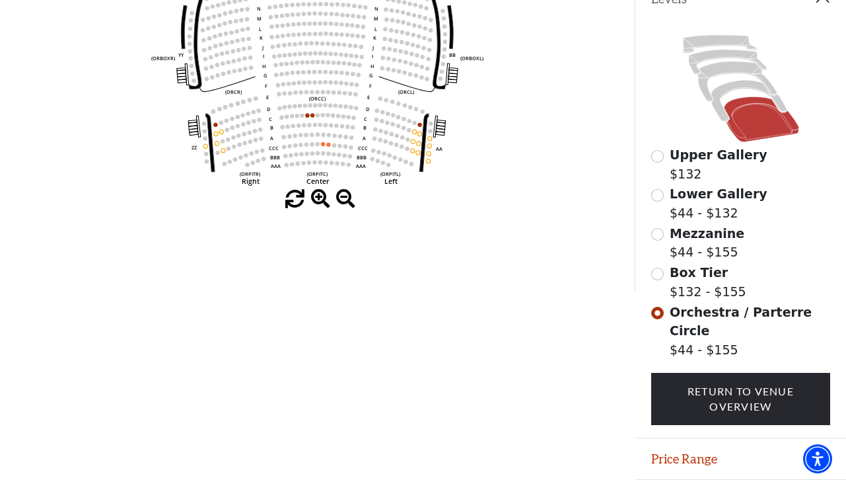
scroll to position [301, 0]
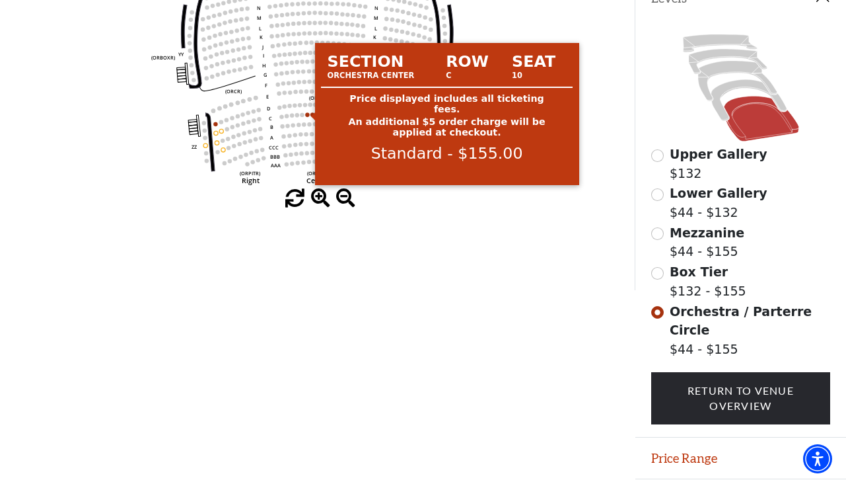
click at [309, 114] on circle at bounding box center [307, 114] width 4 height 4
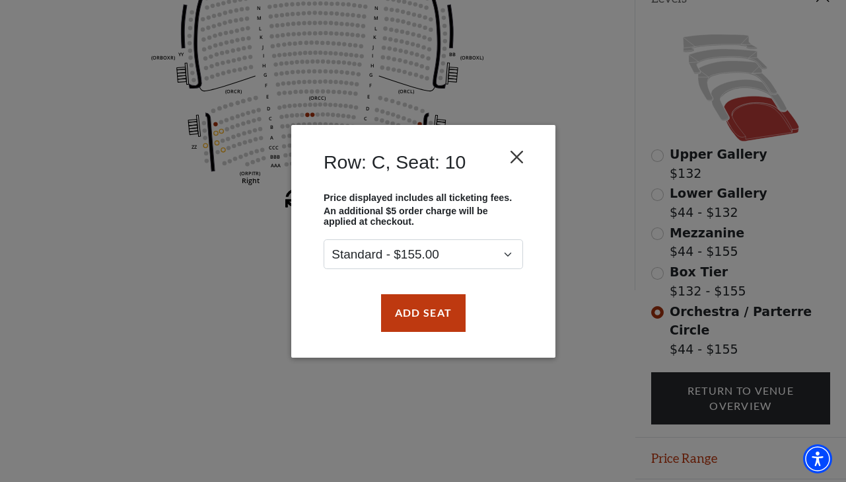
click at [519, 157] on button "Close" at bounding box center [516, 156] width 25 height 25
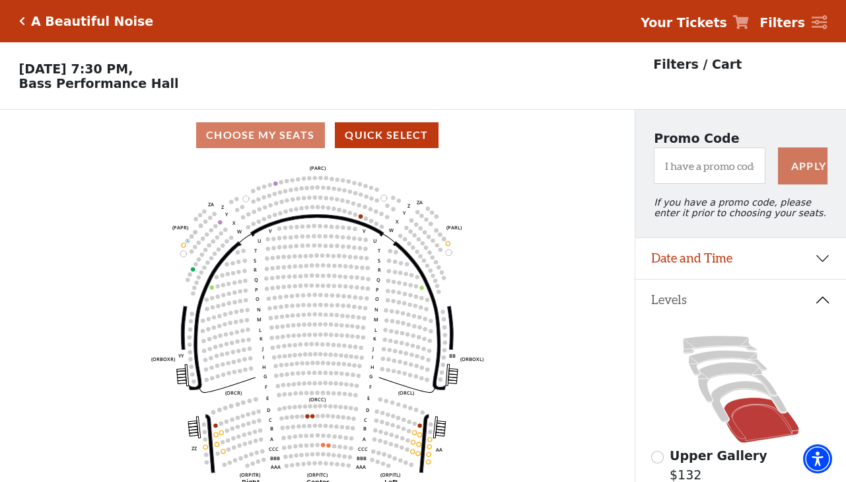
scroll to position [0, 0]
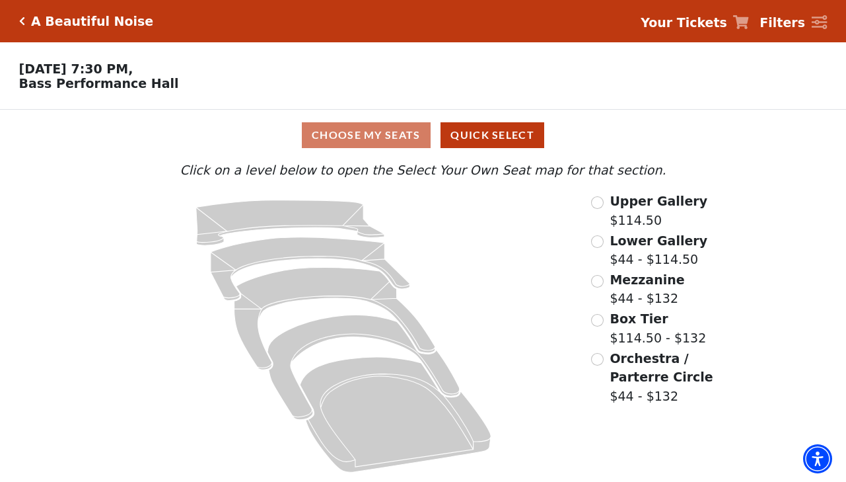
click at [601, 317] on input "Box Tier$114.50 - $132\a" at bounding box center [597, 320] width 13 height 13
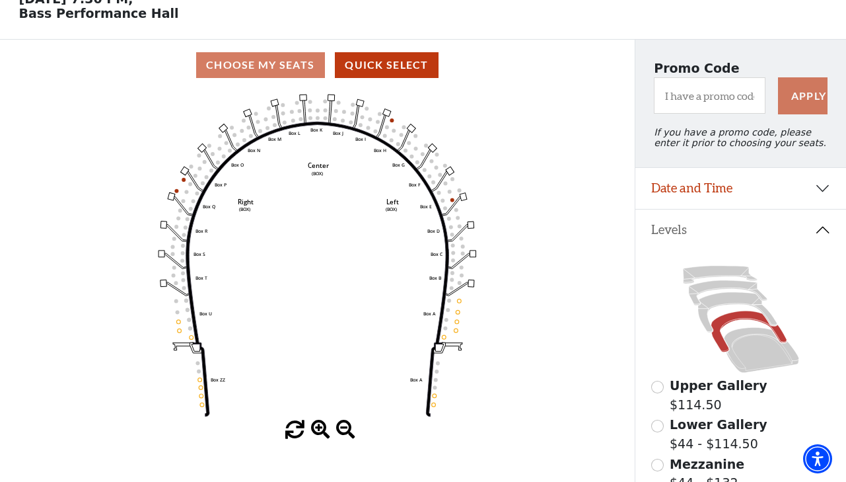
scroll to position [71, 0]
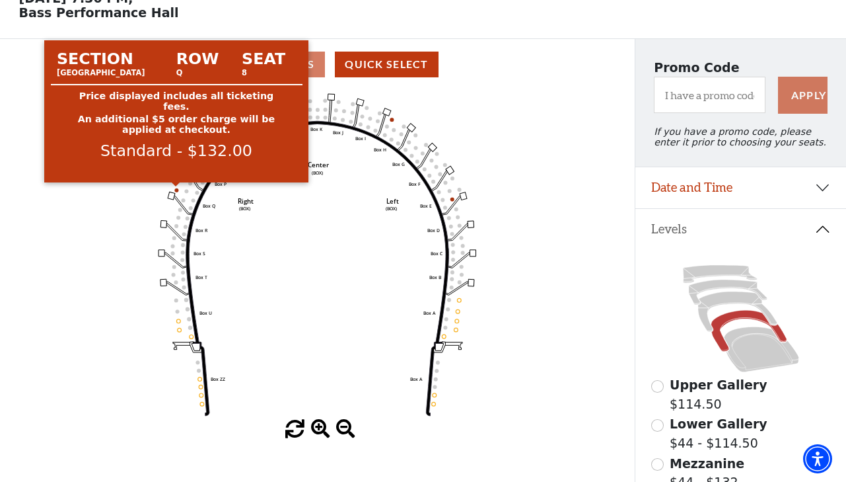
click at [177, 190] on circle at bounding box center [177, 190] width 4 height 4
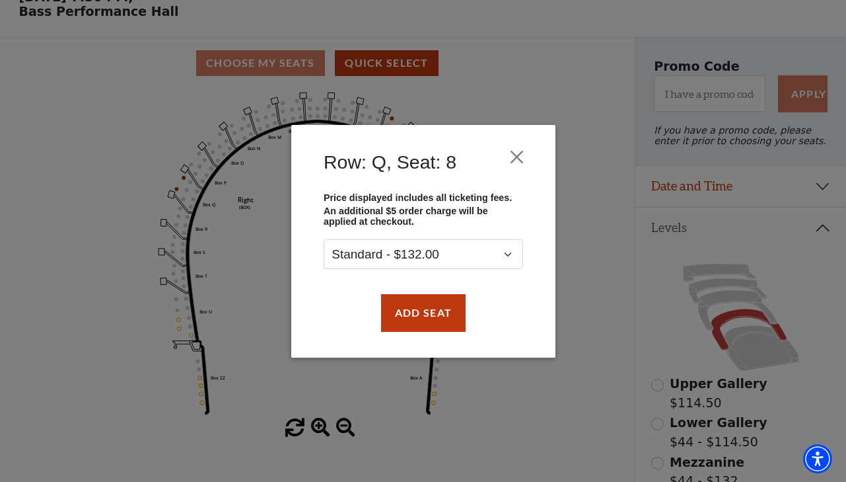
scroll to position [73, 0]
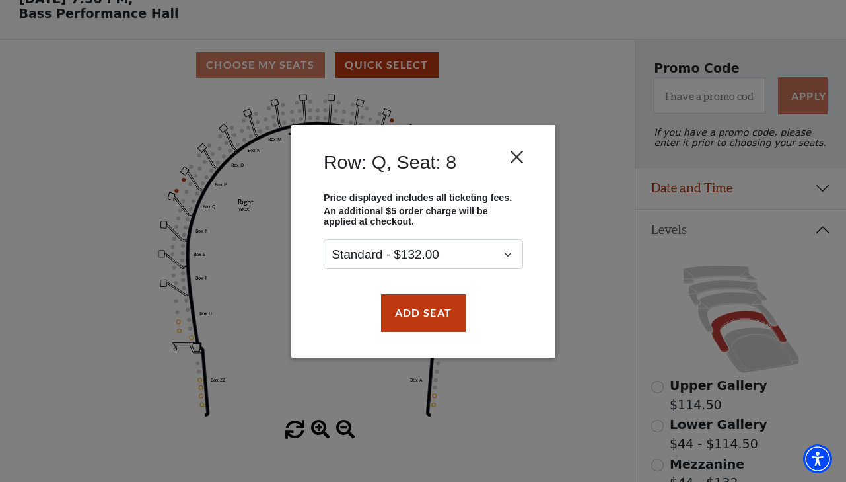
click at [519, 157] on button "Close" at bounding box center [516, 156] width 25 height 25
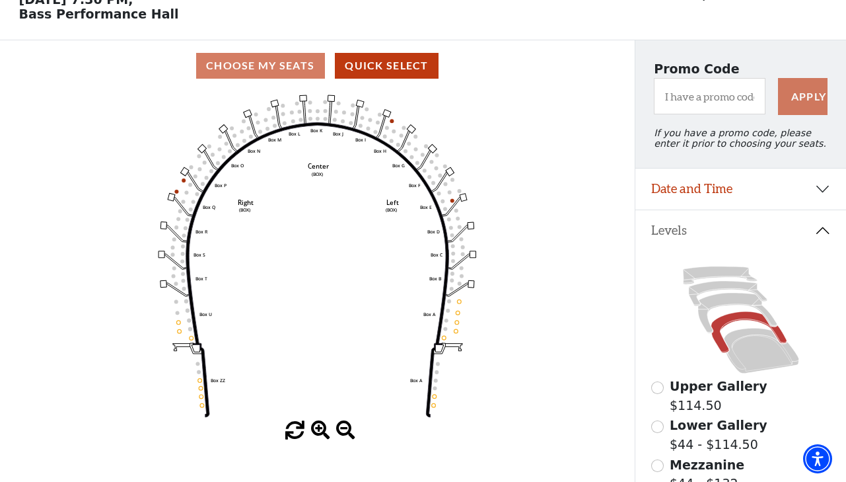
scroll to position [71, 0]
